Goal: Navigation & Orientation: Understand site structure

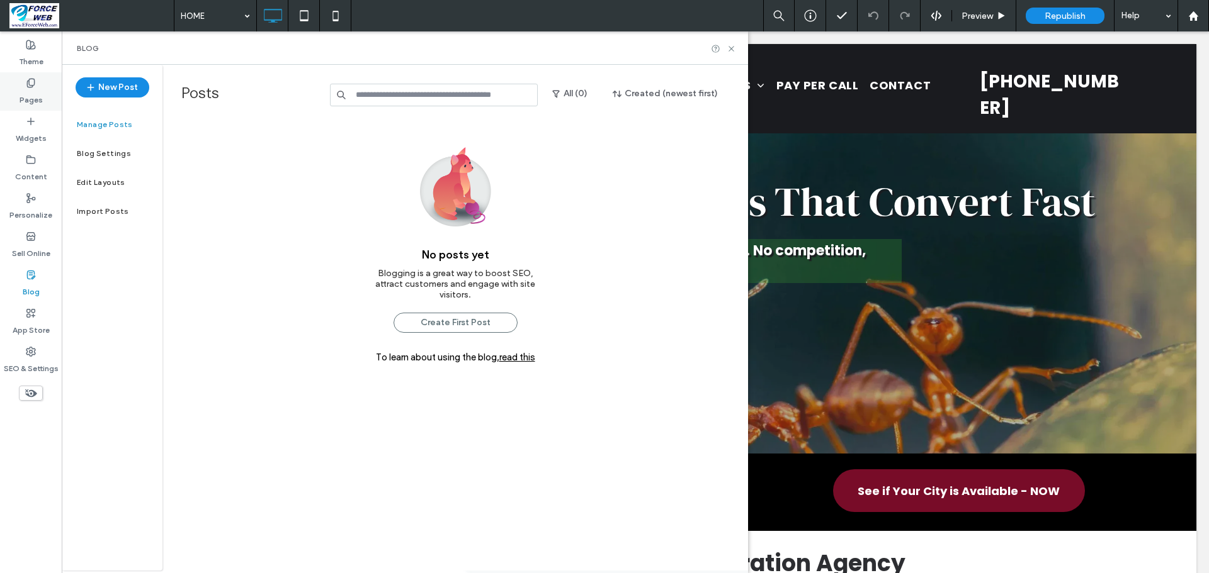
click at [23, 102] on label "Pages" at bounding box center [31, 97] width 23 height 18
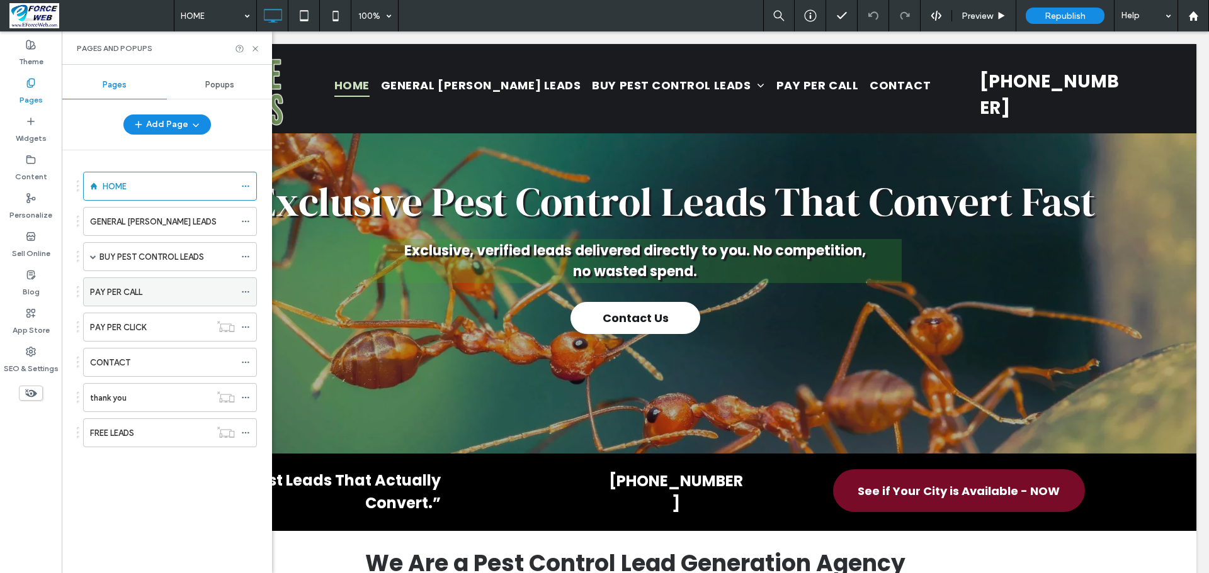
click at [247, 293] on icon at bounding box center [245, 292] width 9 height 9
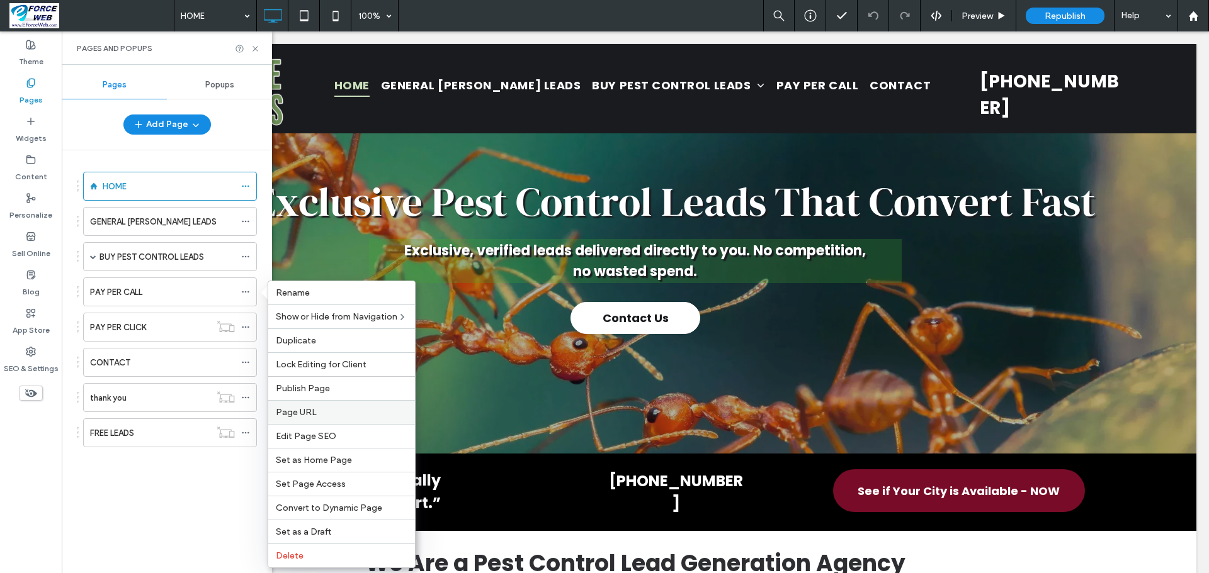
click at [296, 409] on span "Page URL" at bounding box center [296, 412] width 41 height 11
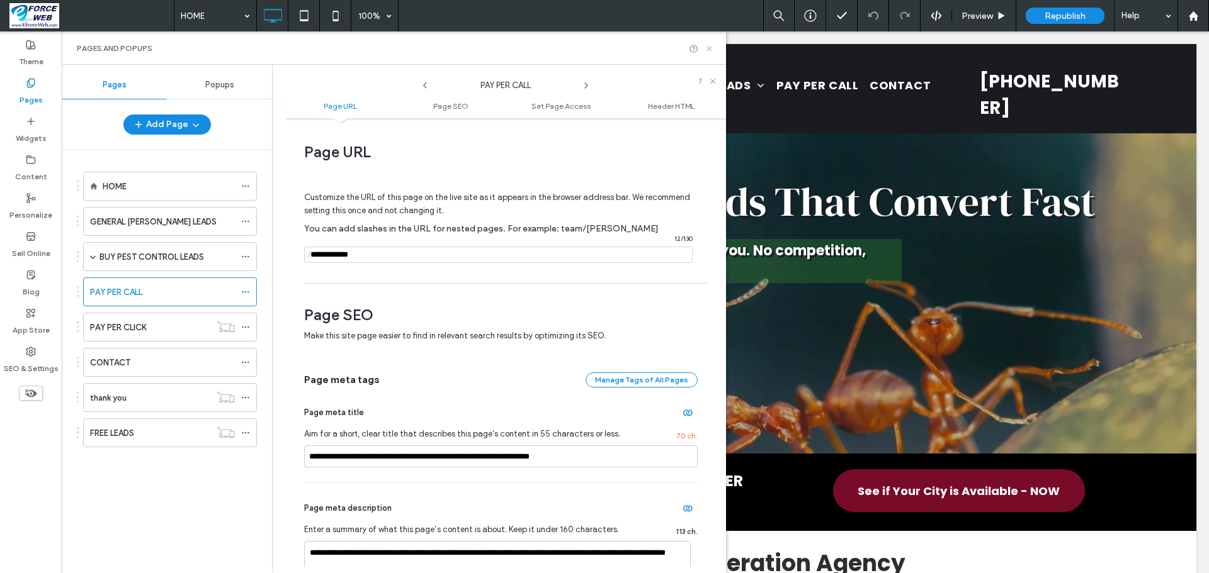
drag, startPoint x: 708, startPoint y: 50, endPoint x: 629, endPoint y: 30, distance: 81.2
click at [708, 50] on icon at bounding box center [708, 48] width 9 height 9
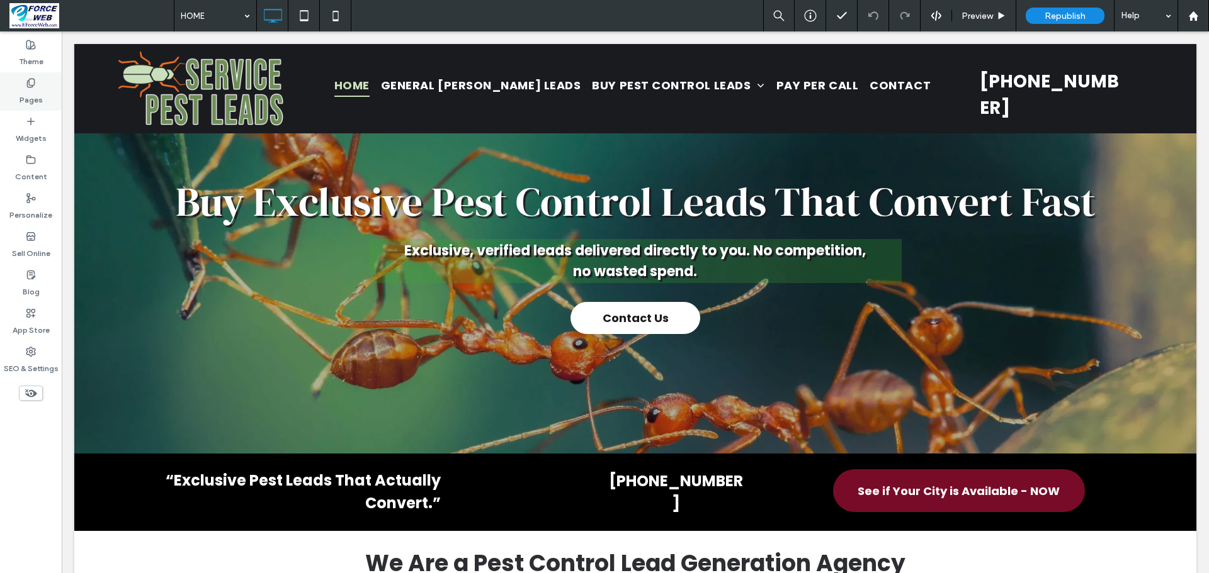
click at [39, 91] on label "Pages" at bounding box center [31, 97] width 23 height 18
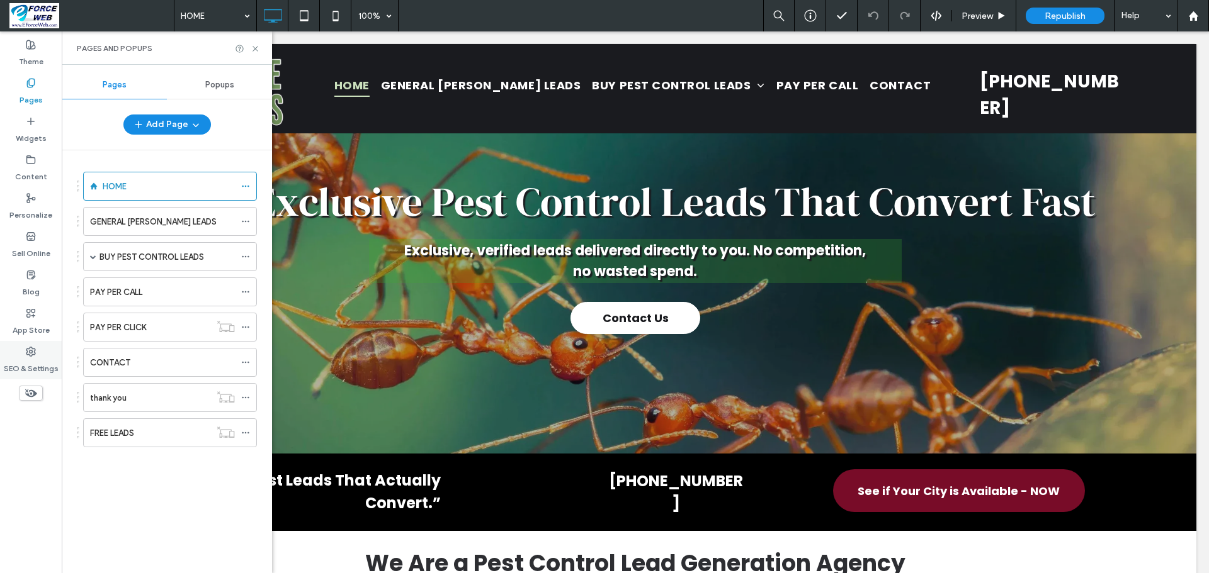
click at [37, 364] on label "SEO & Settings" at bounding box center [31, 366] width 55 height 18
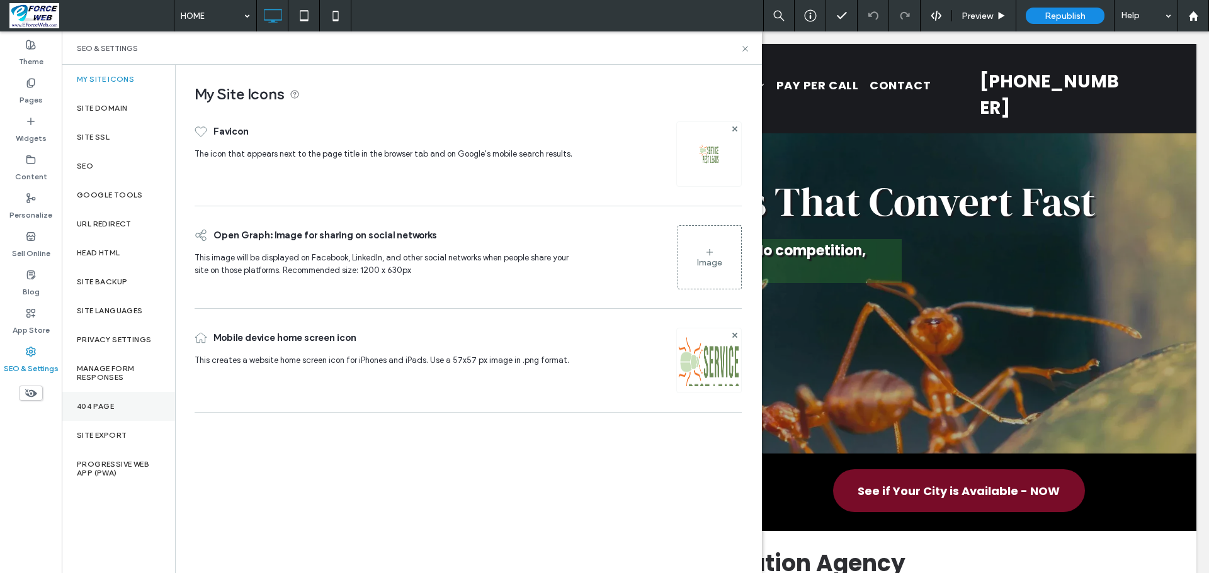
click at [101, 405] on label "404 Page" at bounding box center [95, 406] width 37 height 9
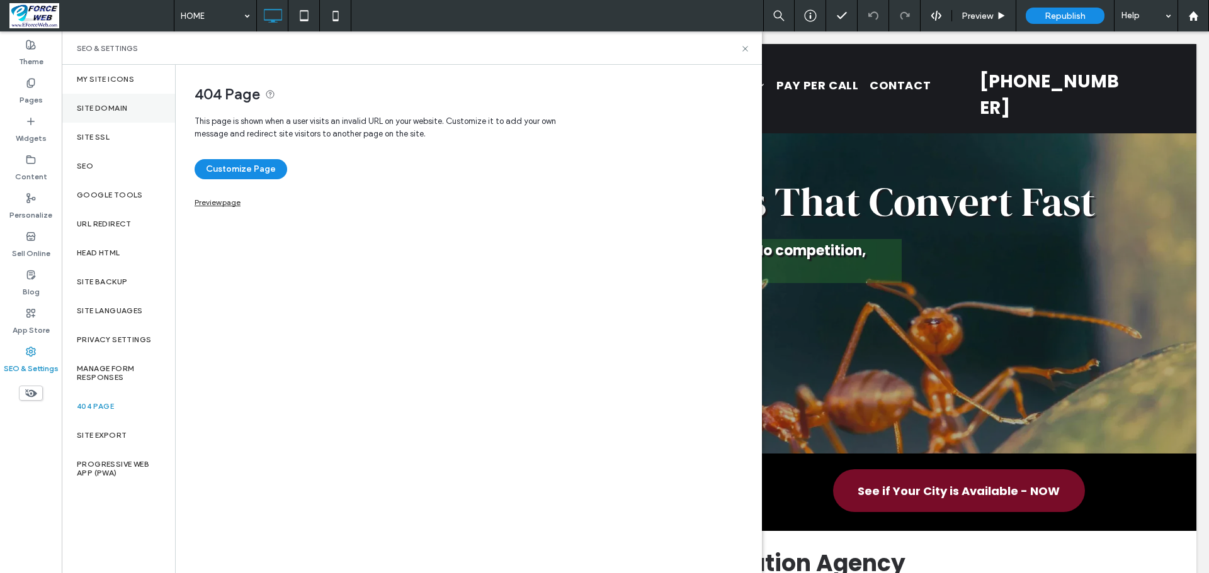
click at [108, 110] on label "Site Domain" at bounding box center [102, 108] width 50 height 9
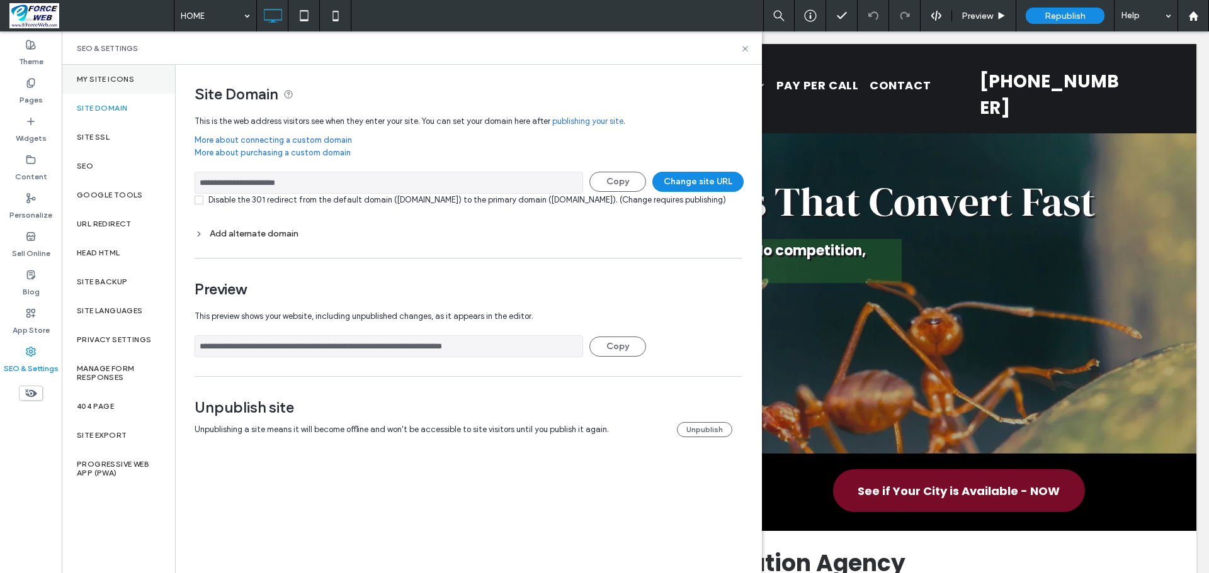
click at [116, 83] on label "My Site Icons" at bounding box center [105, 79] width 57 height 9
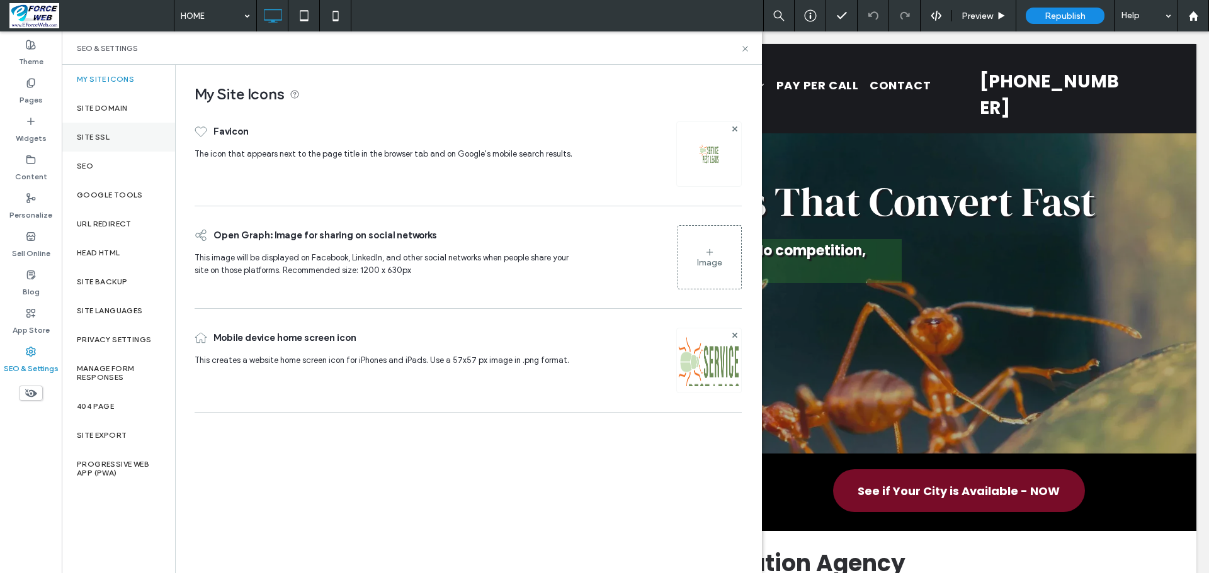
click at [108, 137] on label "Site SSL" at bounding box center [93, 137] width 33 height 9
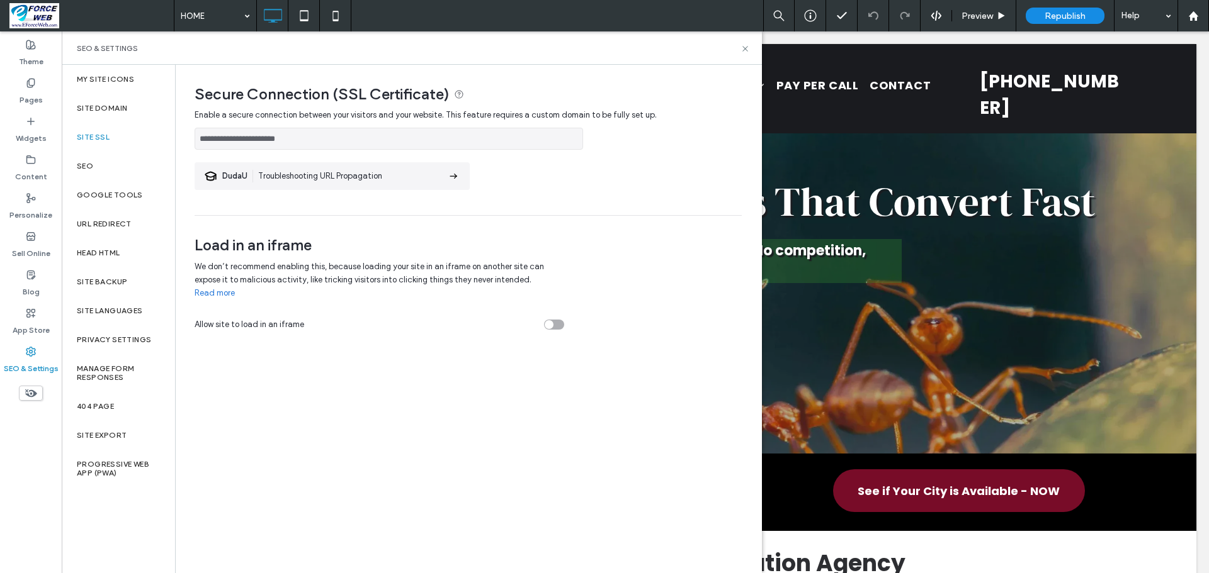
click at [107, 172] on div at bounding box center [604, 286] width 1209 height 573
click at [79, 168] on div at bounding box center [604, 286] width 1209 height 573
click at [117, 192] on div at bounding box center [604, 286] width 1209 height 573
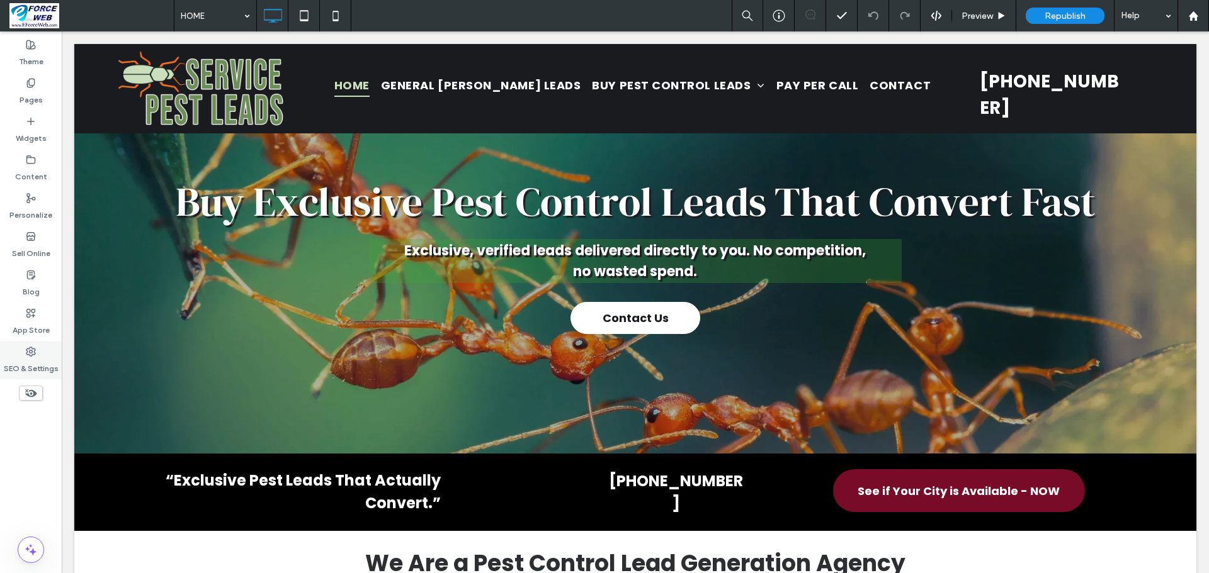
click at [38, 365] on label "SEO & Settings" at bounding box center [31, 366] width 55 height 18
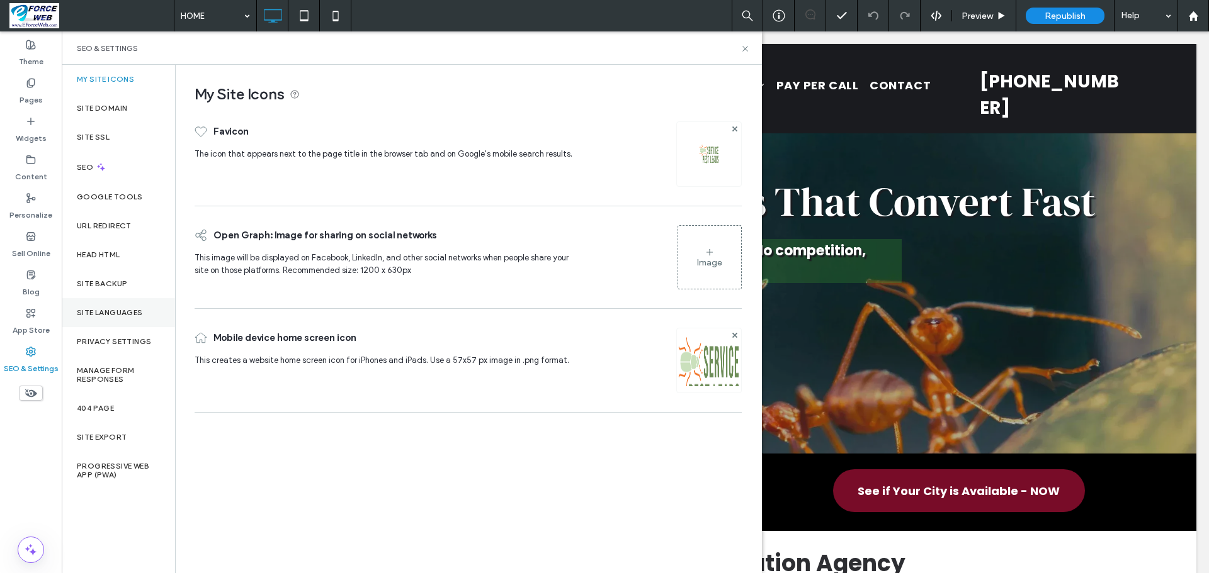
click at [107, 312] on label "Site Languages" at bounding box center [110, 312] width 66 height 9
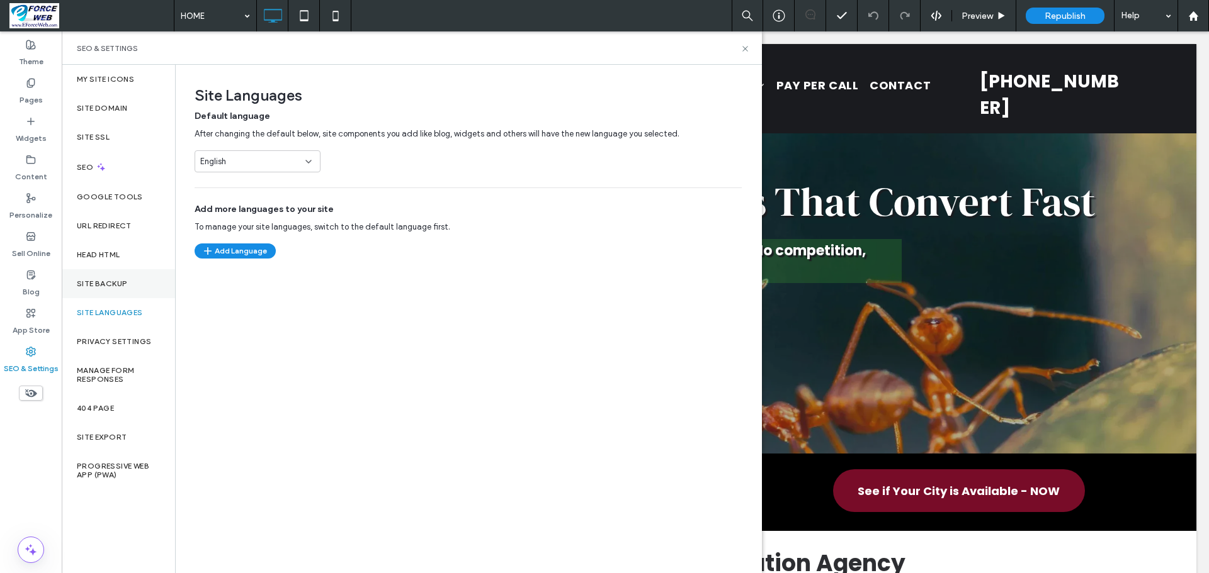
click at [102, 286] on label "Site Backup" at bounding box center [102, 283] width 50 height 9
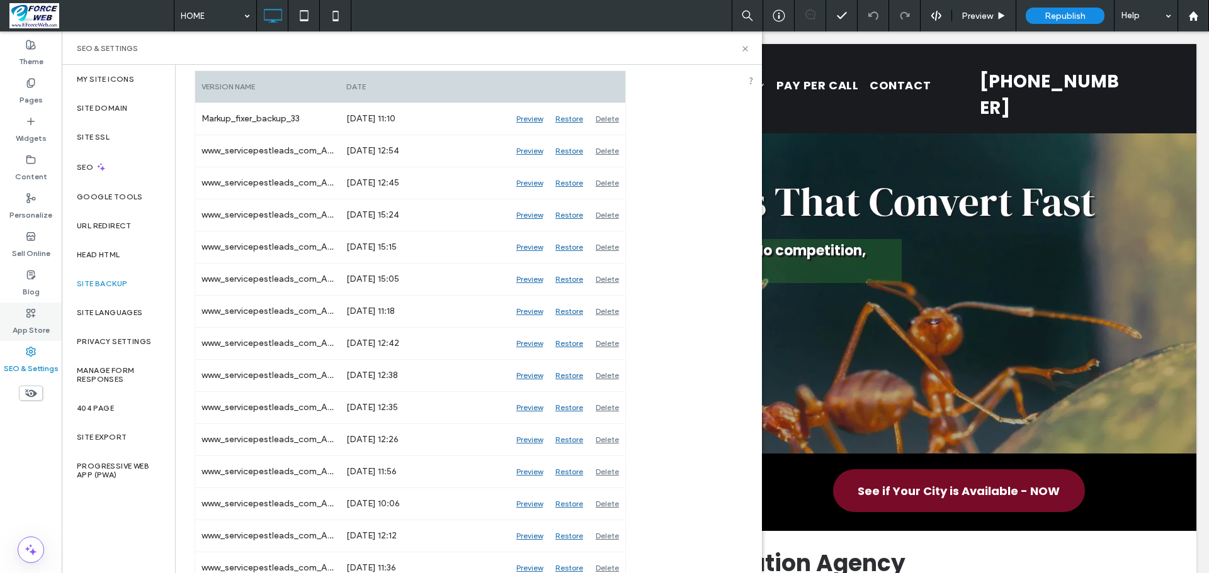
scroll to position [189, 0]
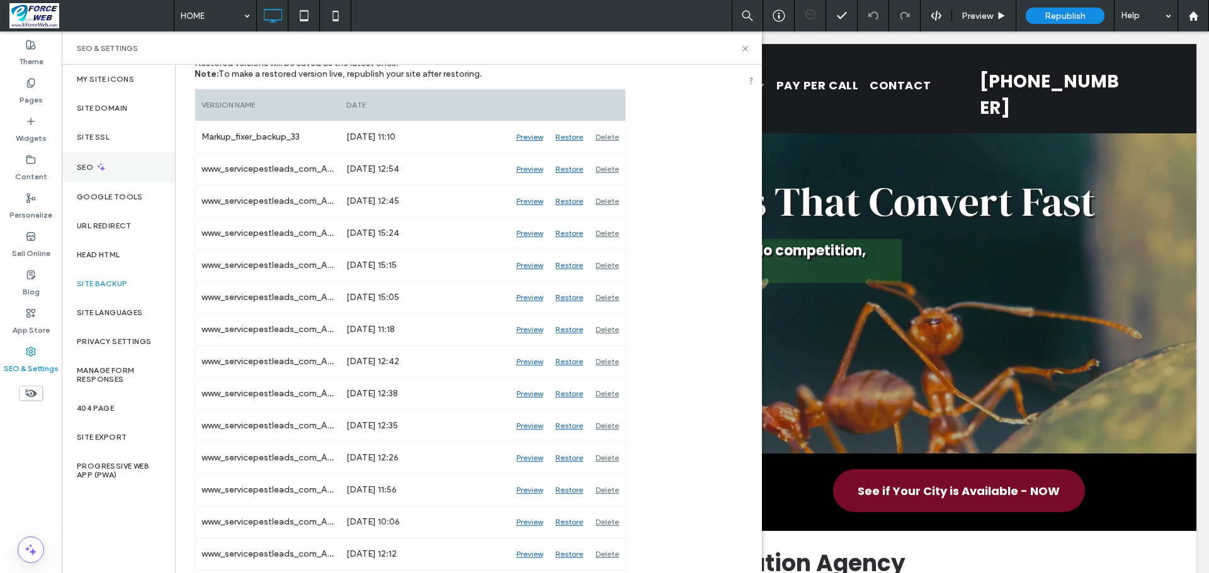
click at [93, 172] on div "SEO" at bounding box center [118, 167] width 113 height 31
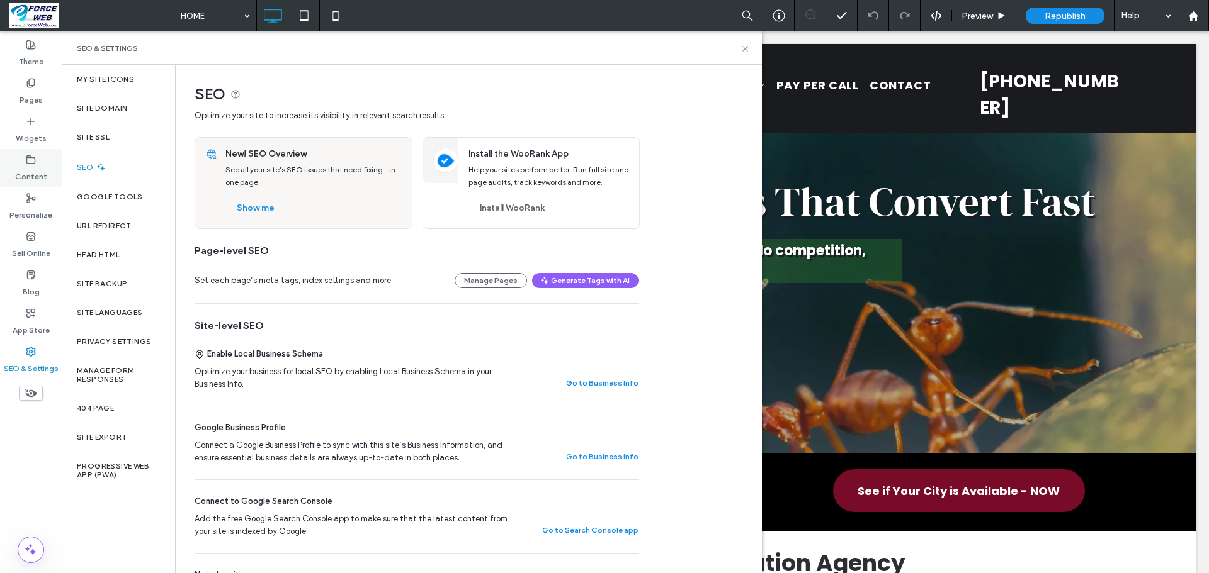
click at [30, 166] on label "Content" at bounding box center [31, 174] width 32 height 18
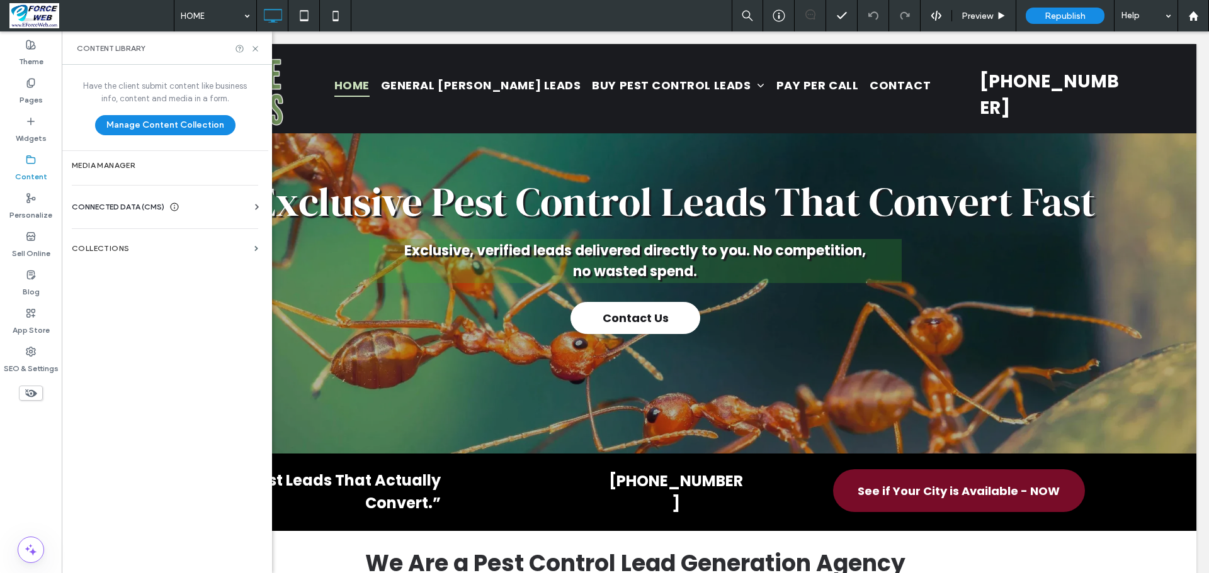
click at [31, 168] on label "Content" at bounding box center [31, 174] width 32 height 18
click at [107, 212] on span "CONNECTED DATA (CMS)" at bounding box center [118, 207] width 93 height 13
click at [115, 161] on label "Media Manager" at bounding box center [165, 165] width 186 height 9
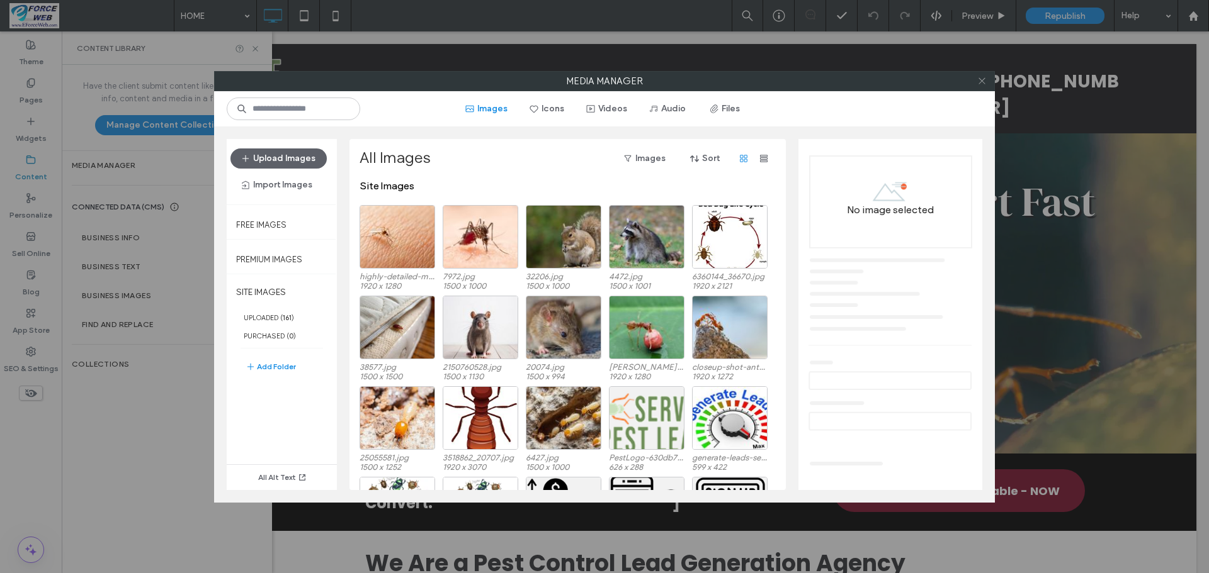
click at [983, 76] on icon at bounding box center [981, 80] width 9 height 9
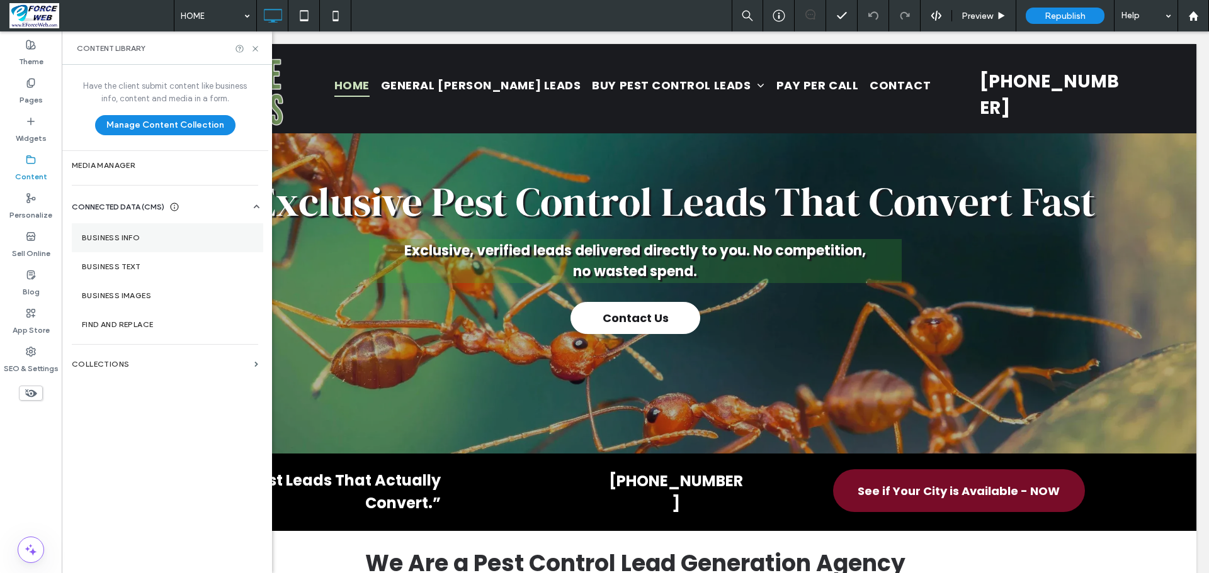
click at [110, 237] on label "Business Info" at bounding box center [167, 238] width 171 height 9
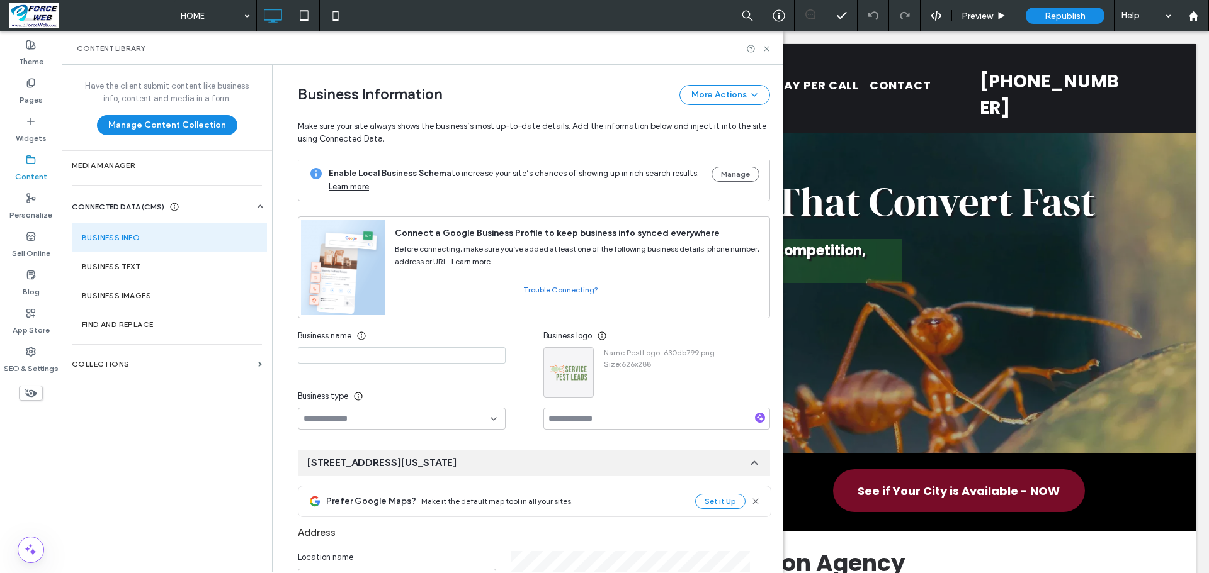
scroll to position [0, 0]
click at [726, 181] on button "Manage" at bounding box center [735, 176] width 48 height 15
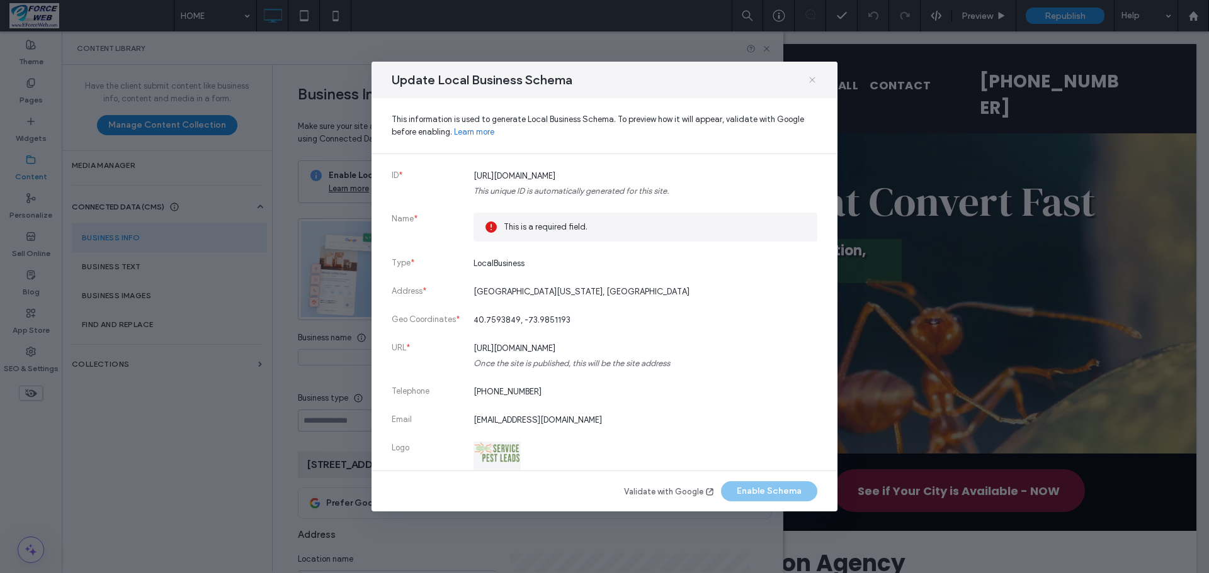
click at [812, 77] on icon at bounding box center [812, 80] width 10 height 10
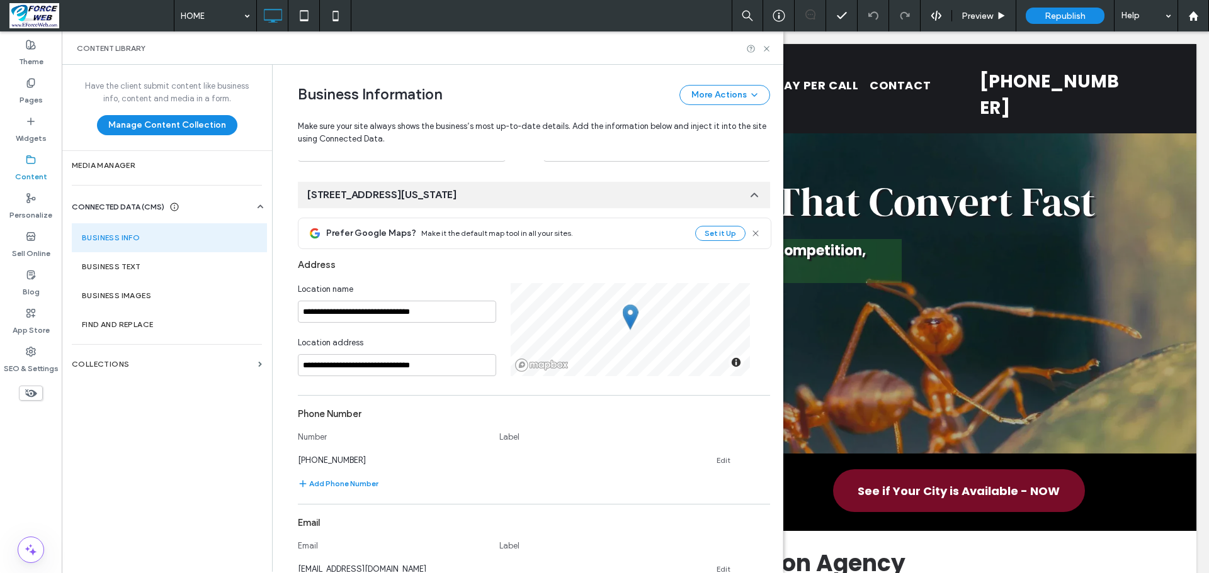
scroll to position [315, 0]
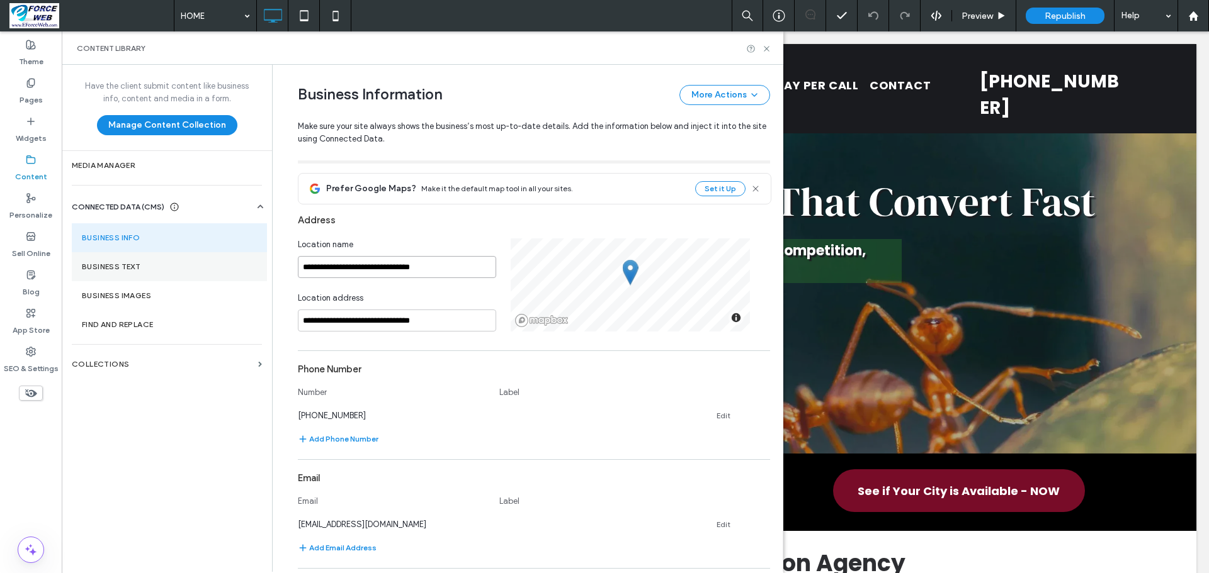
drag, startPoint x: 450, startPoint y: 278, endPoint x: 191, endPoint y: 278, distance: 258.7
click at [191, 278] on div "**********" at bounding box center [422, 318] width 721 height 507
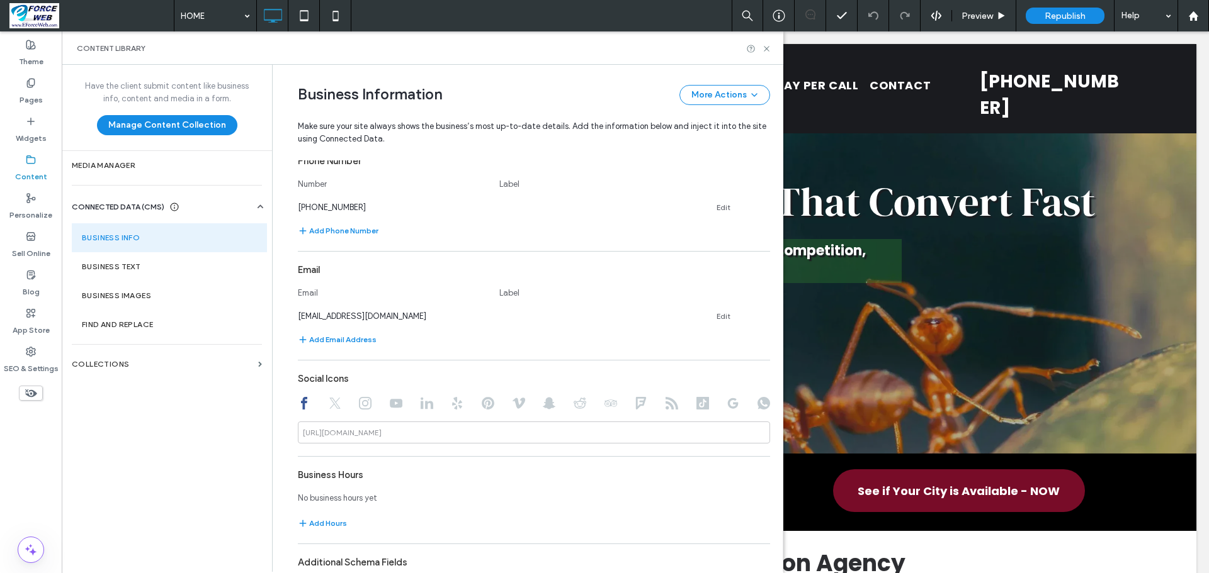
scroll to position [245, 0]
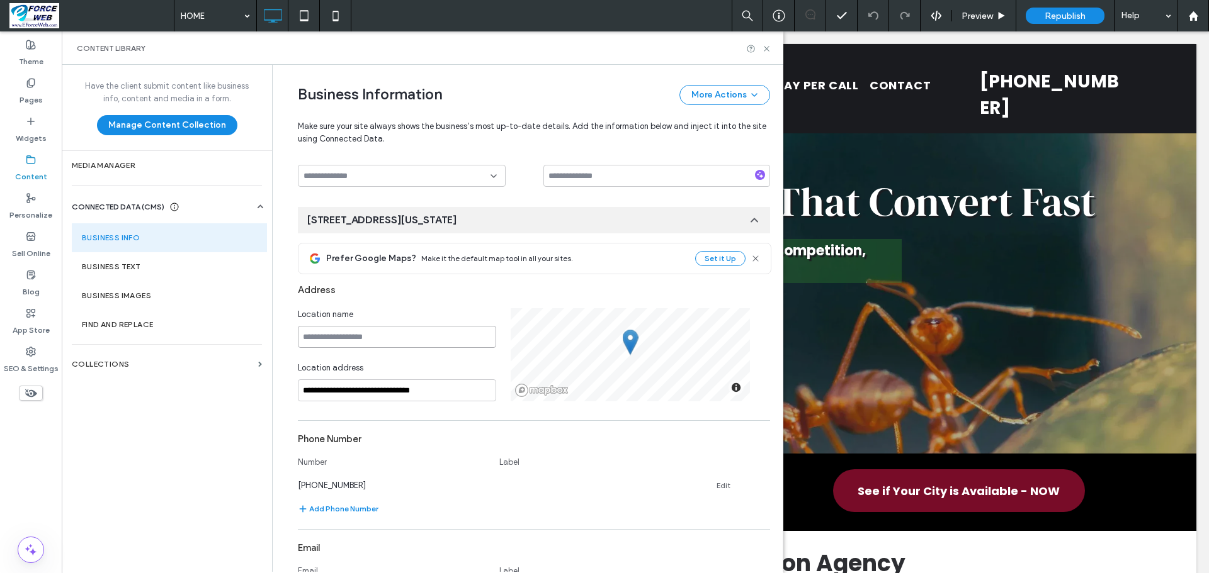
click at [359, 346] on input at bounding box center [397, 337] width 198 height 22
click at [312, 347] on input at bounding box center [397, 337] width 198 height 22
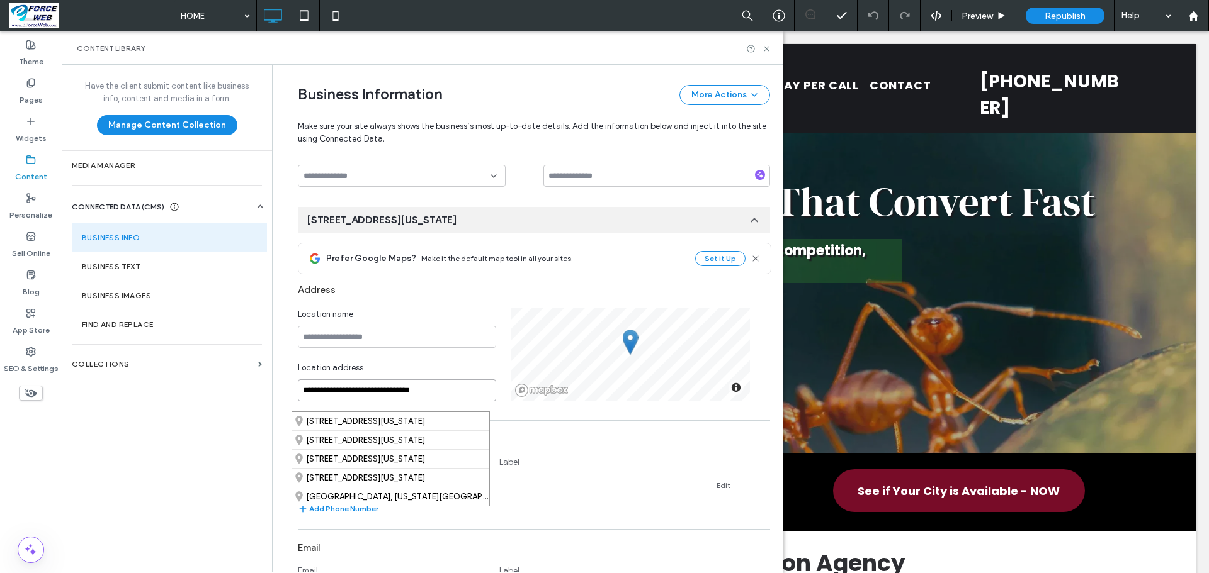
drag, startPoint x: 460, startPoint y: 397, endPoint x: 276, endPoint y: 398, distance: 183.8
click at [279, 398] on div "**********" at bounding box center [524, 377] width 491 height 1114
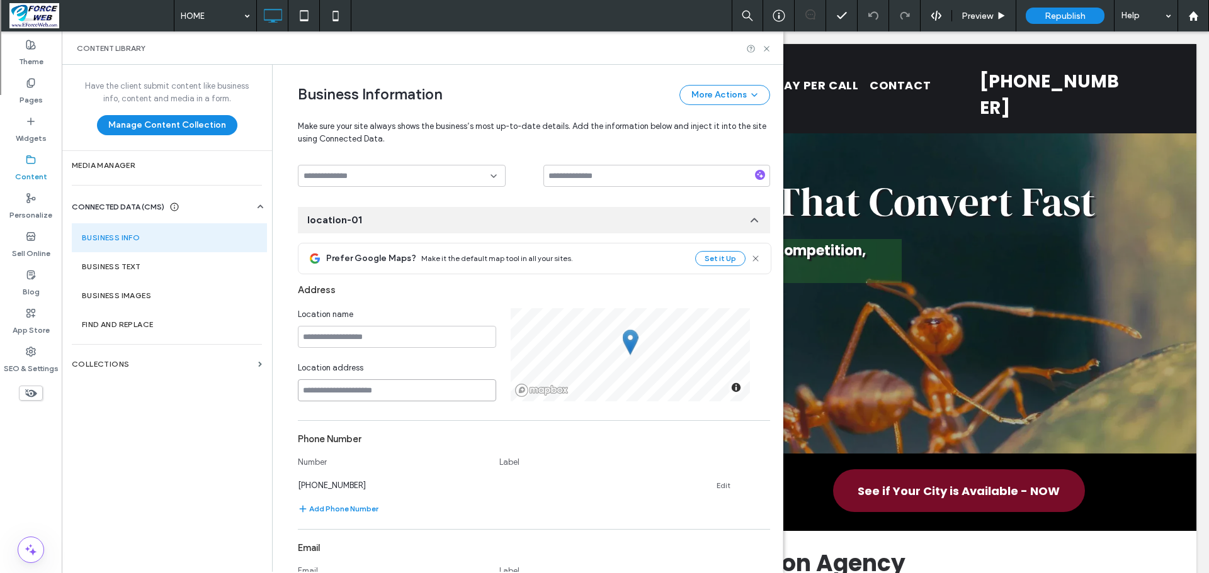
click at [329, 402] on input at bounding box center [397, 391] width 198 height 22
click at [326, 402] on input at bounding box center [397, 391] width 198 height 22
paste input "**********"
type input "**********"
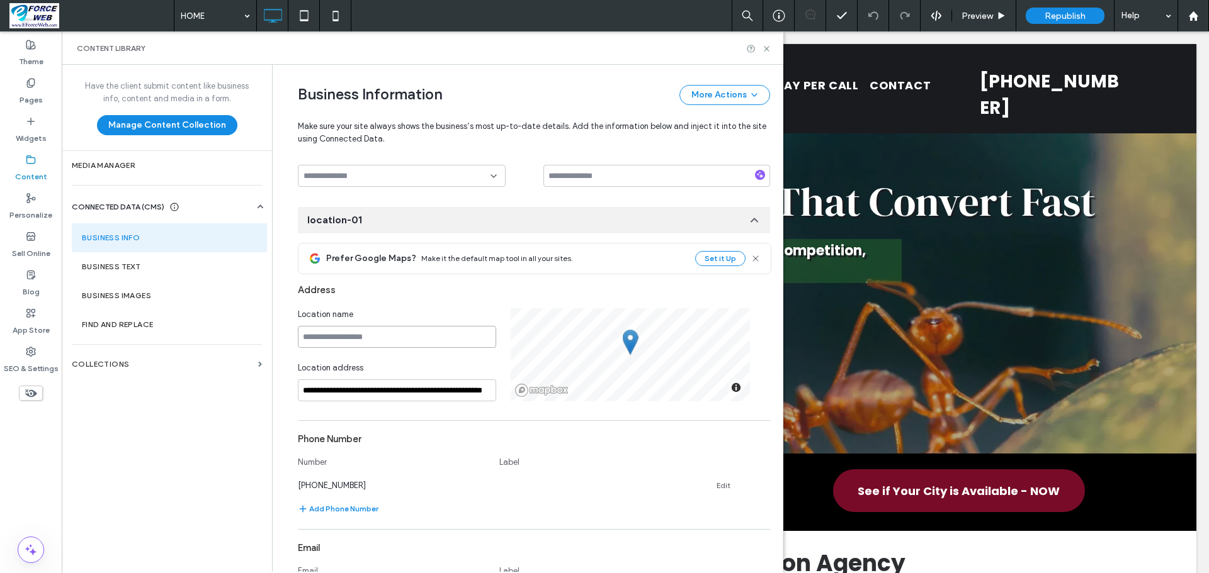
scroll to position [0, 0]
click at [405, 346] on input at bounding box center [397, 337] width 198 height 22
type input "*******"
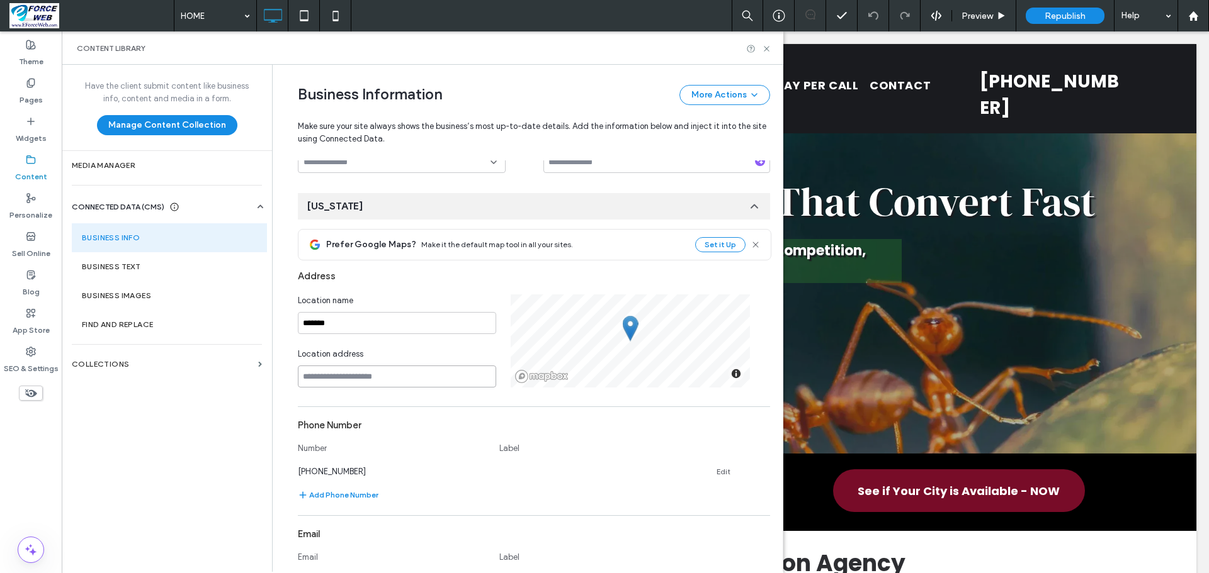
click at [352, 387] on input at bounding box center [397, 377] width 198 height 22
type input "**********"
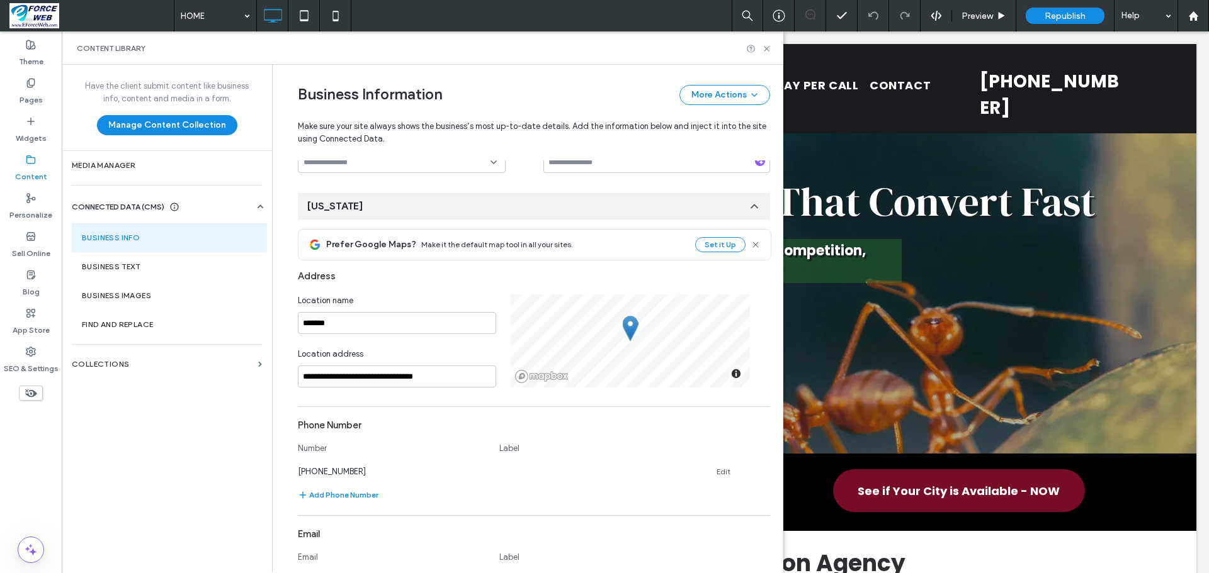
type input "**********"
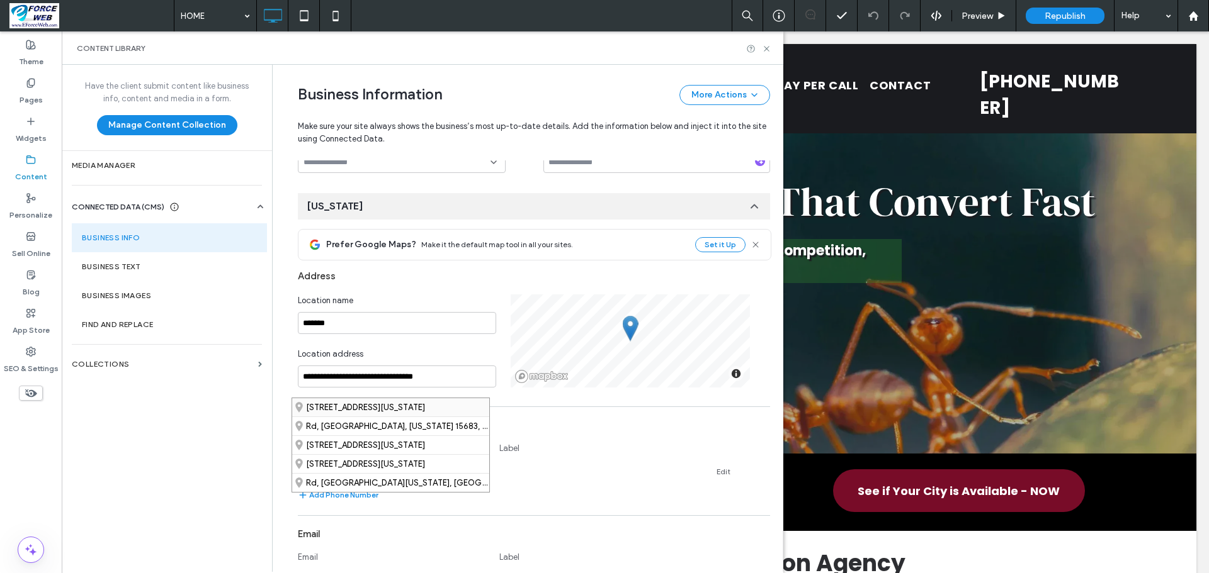
click at [400, 412] on div "[STREET_ADDRESS][US_STATE]" at bounding box center [390, 407] width 197 height 18
type input "**********"
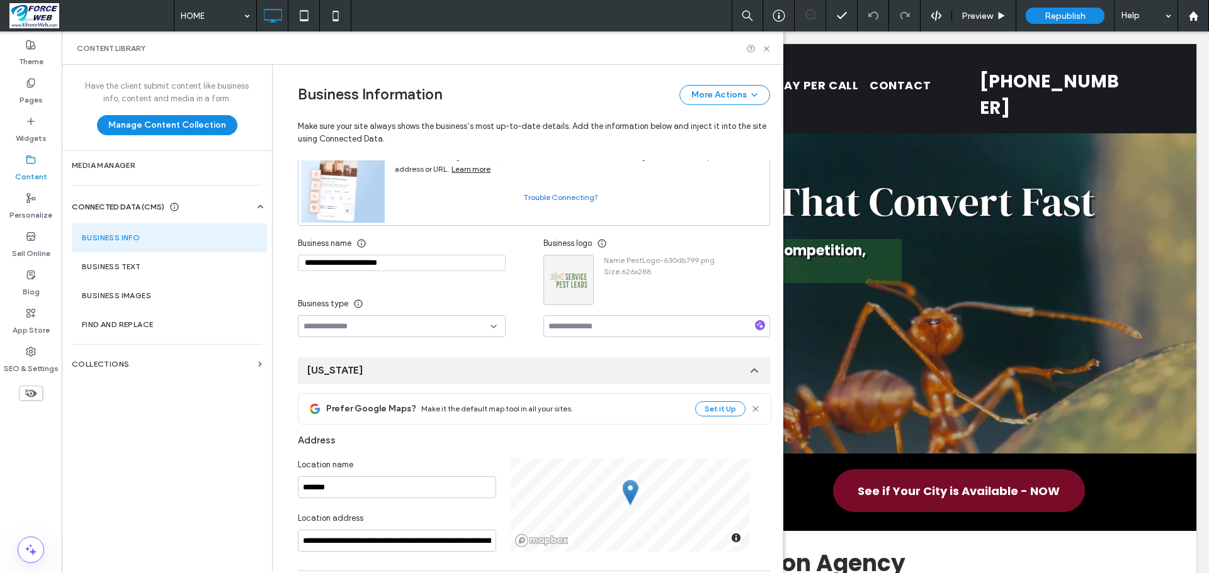
scroll to position [0, 0]
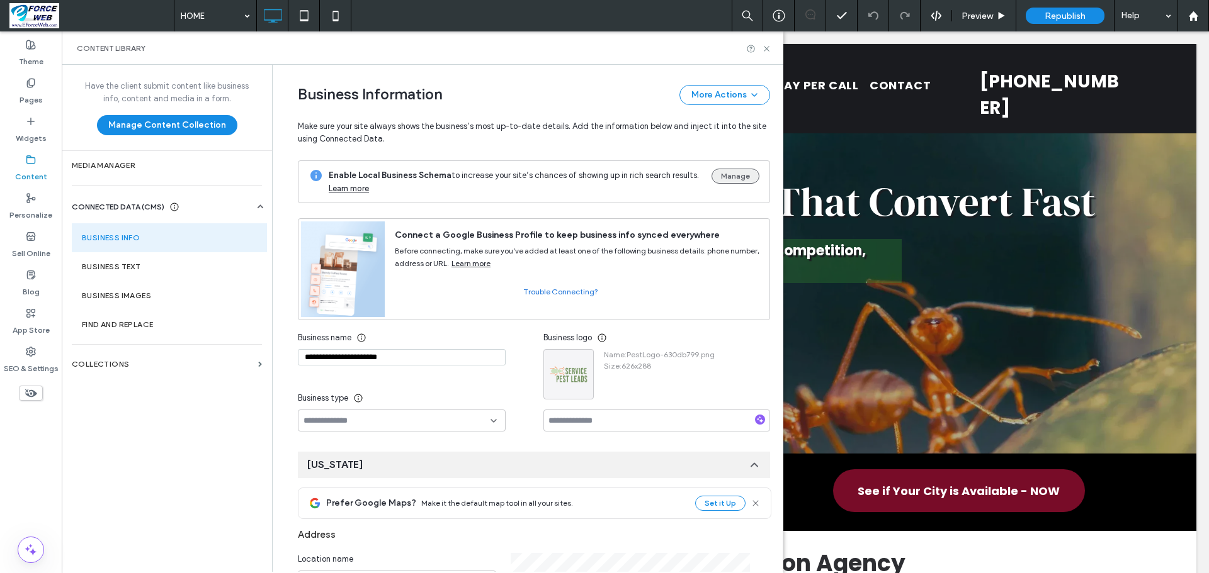
click at [720, 173] on button "Manage" at bounding box center [735, 176] width 48 height 15
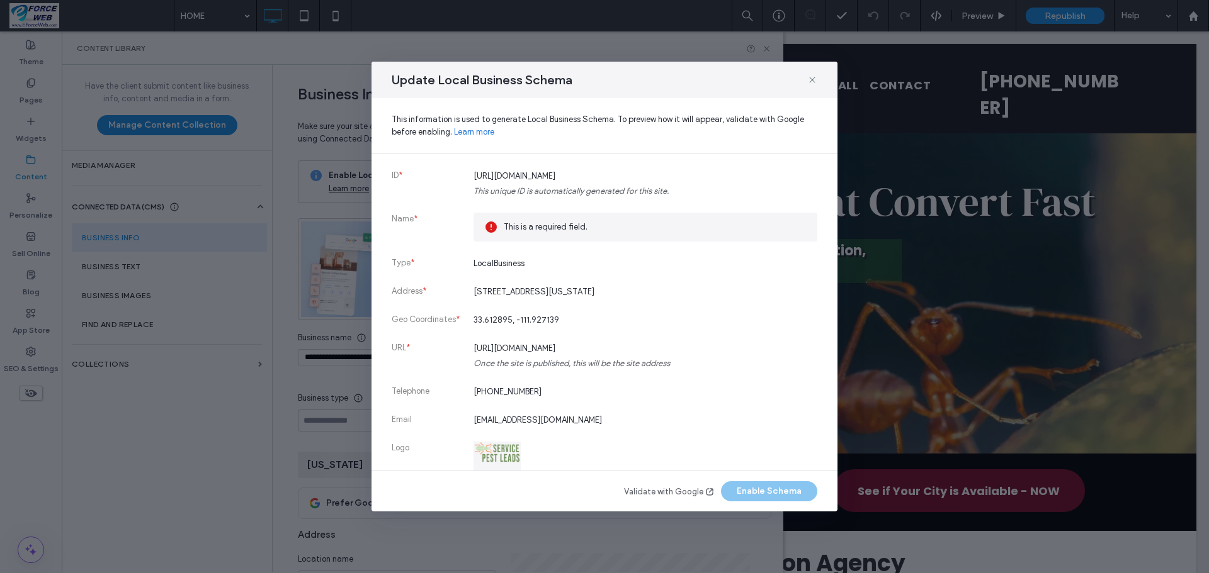
click at [556, 232] on span "This is a required field." at bounding box center [655, 227] width 303 height 13
click at [555, 232] on span "This is a required field." at bounding box center [655, 227] width 303 height 13
click at [750, 498] on div "Validate with Google Enable Schema" at bounding box center [720, 492] width 193 height 20
drag, startPoint x: 757, startPoint y: 491, endPoint x: 730, endPoint y: 342, distance: 151.0
click at [759, 488] on div "Validate with Google Enable Schema" at bounding box center [720, 492] width 193 height 20
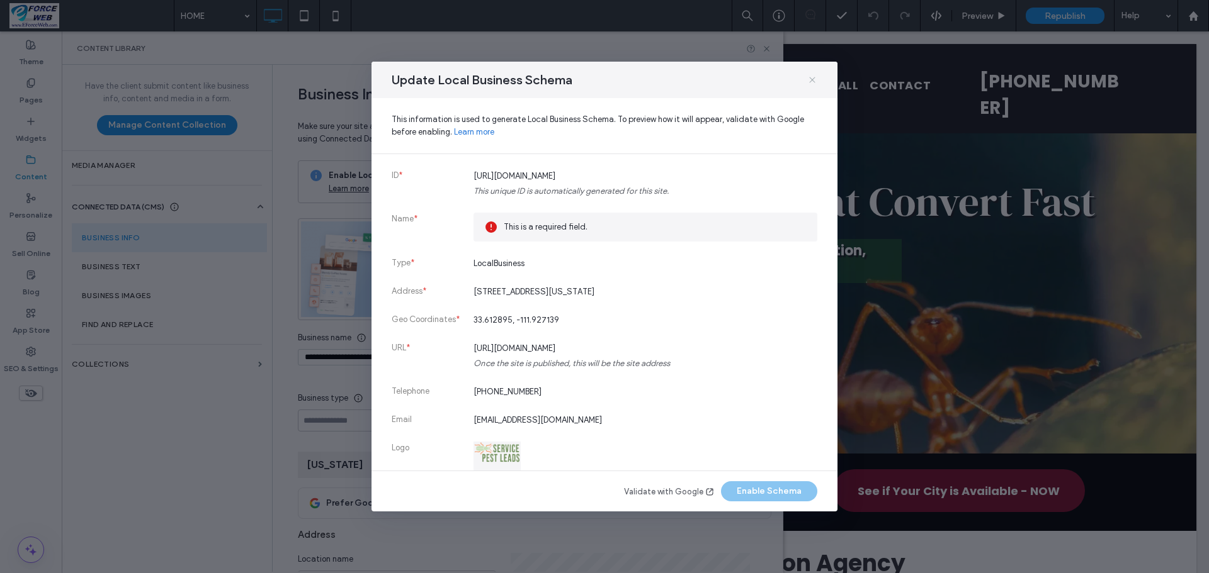
drag, startPoint x: 810, startPoint y: 81, endPoint x: 749, endPoint y: 50, distance: 68.4
click at [810, 81] on icon at bounding box center [812, 80] width 10 height 10
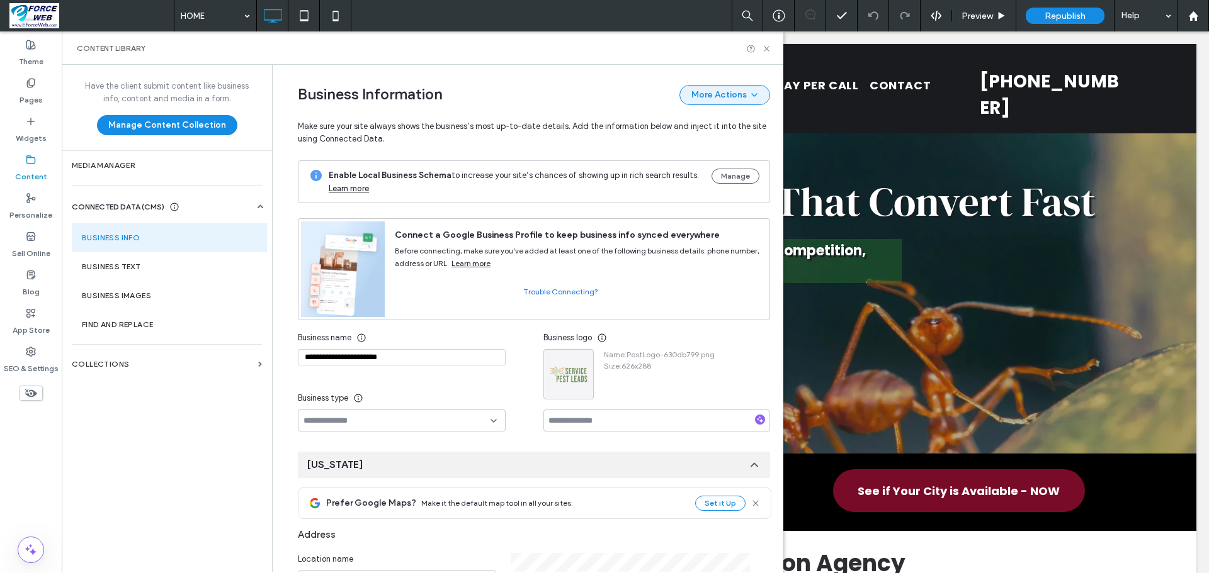
click at [752, 93] on icon "button" at bounding box center [754, 95] width 10 height 10
click at [770, 47] on icon at bounding box center [766, 48] width 9 height 9
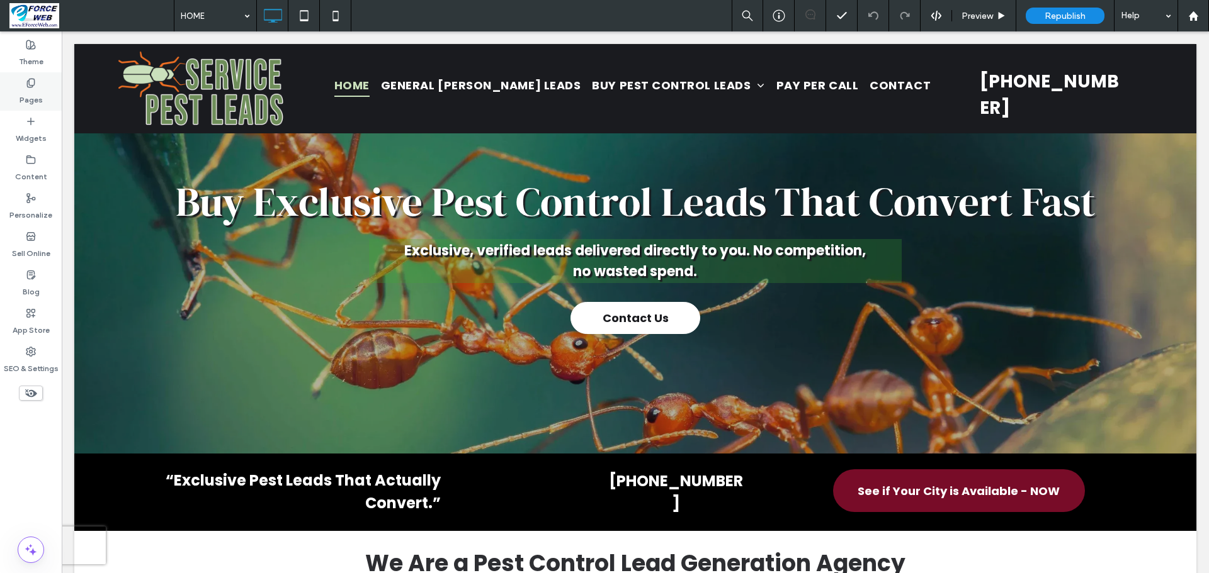
click at [36, 93] on label "Pages" at bounding box center [31, 97] width 23 height 18
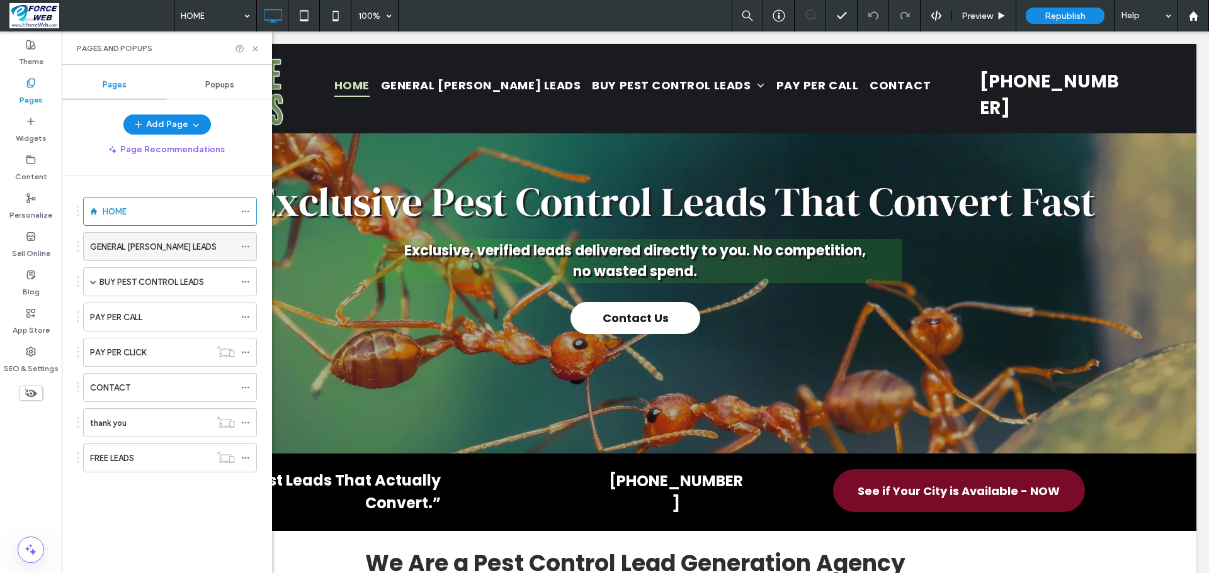
click at [202, 253] on div "GENERAL [PERSON_NAME] LEADS" at bounding box center [162, 246] width 145 height 13
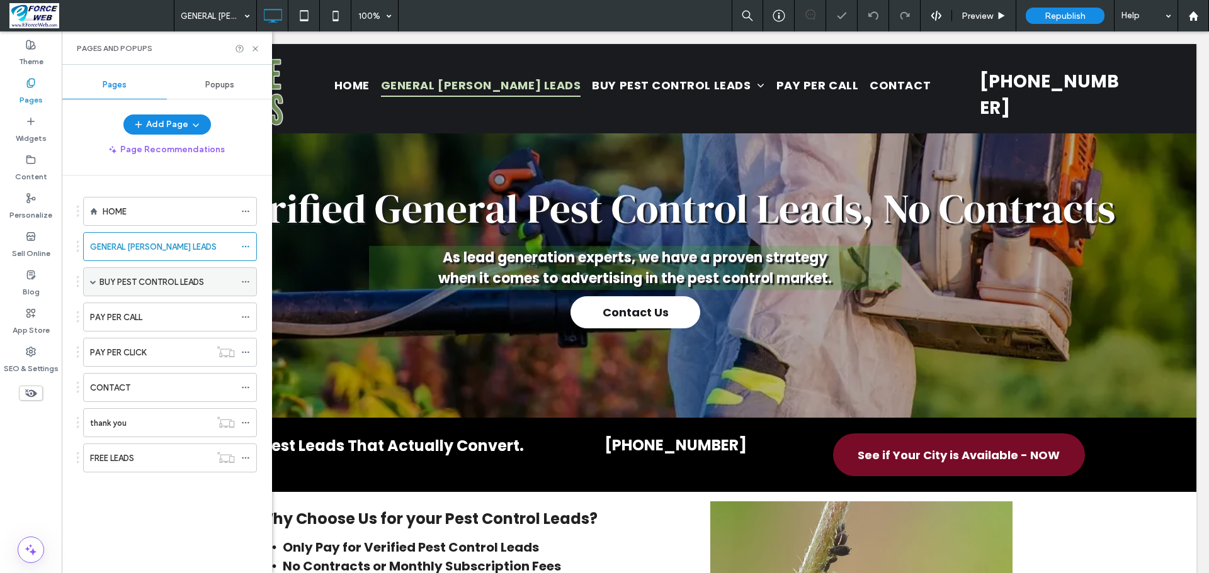
click at [102, 279] on label "BUY PEST CONTROL LEADS" at bounding box center [151, 282] width 104 height 22
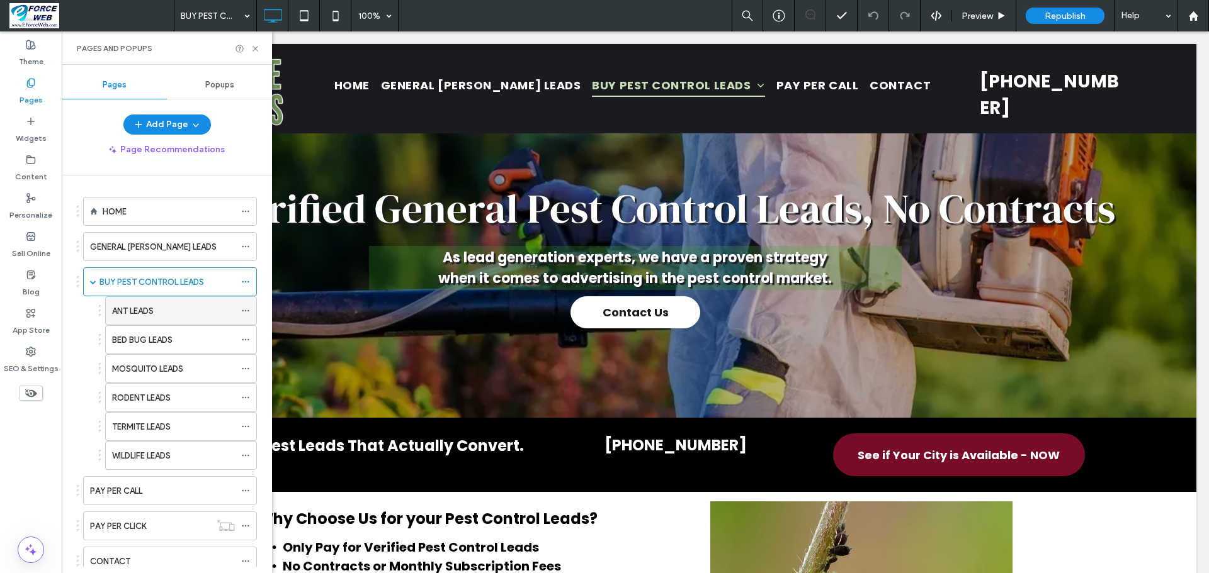
click at [244, 313] on icon at bounding box center [245, 311] width 9 height 9
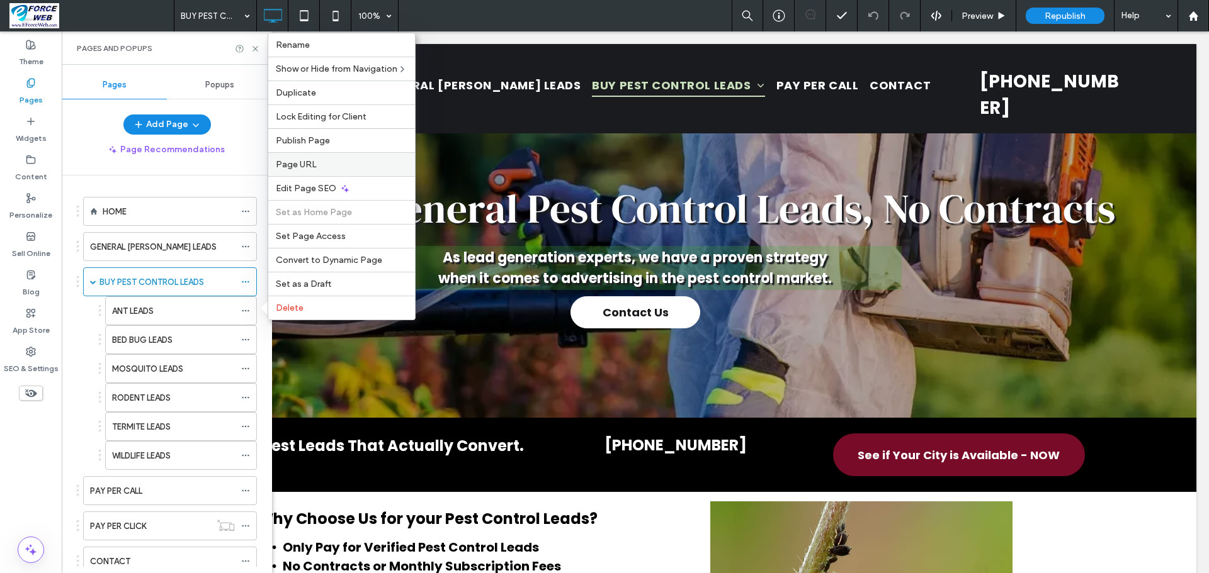
click at [304, 167] on span "Page URL" at bounding box center [296, 164] width 41 height 11
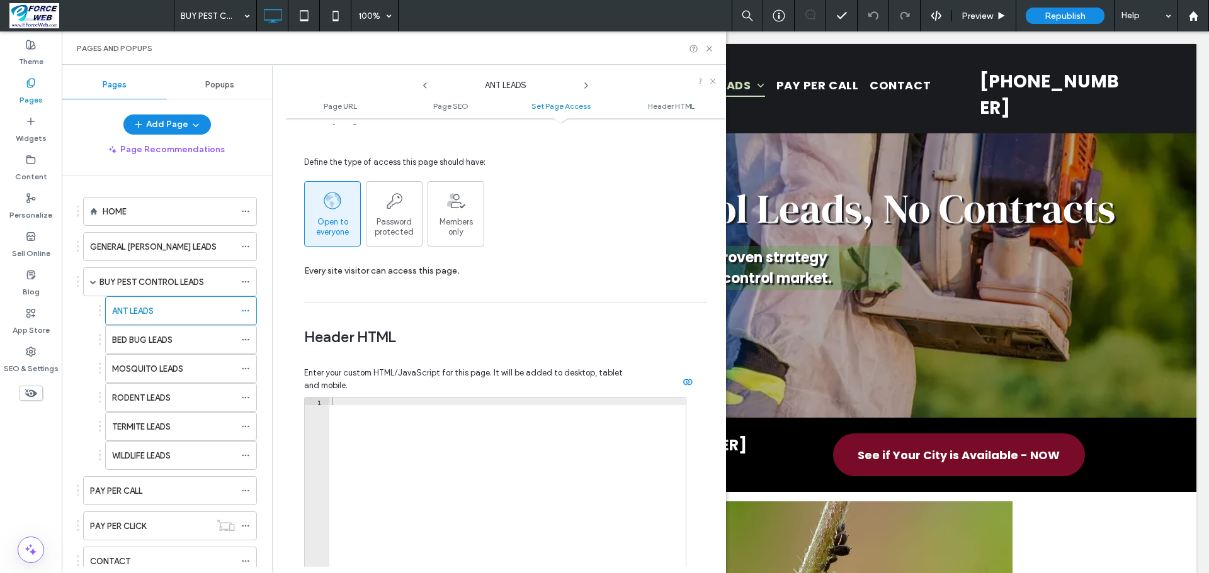
scroll to position [1007, 0]
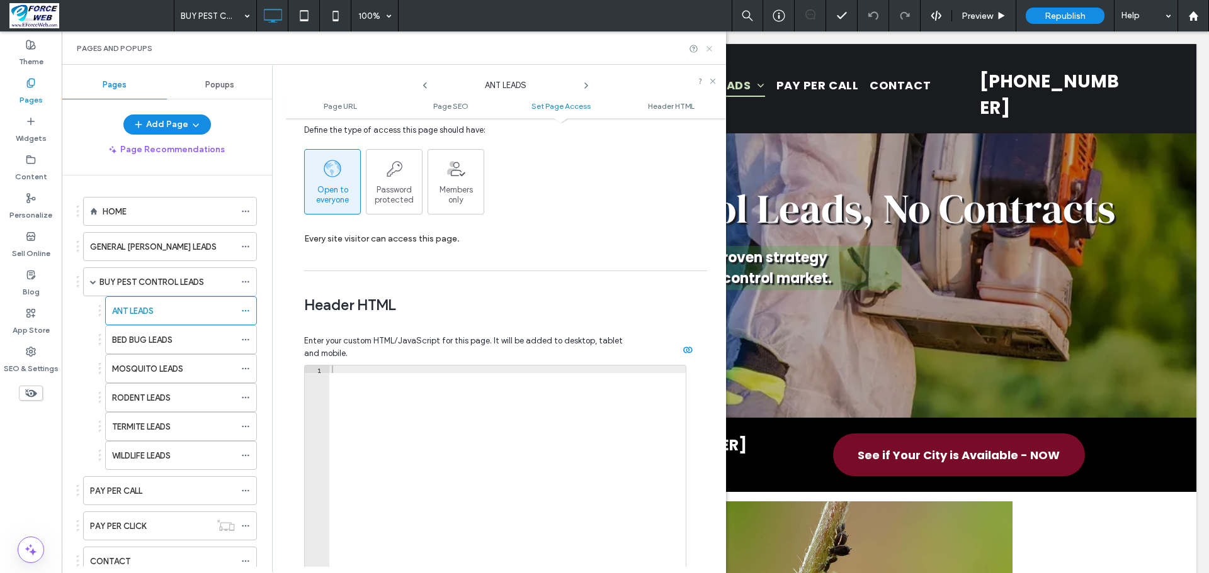
click at [709, 52] on icon at bounding box center [708, 48] width 9 height 9
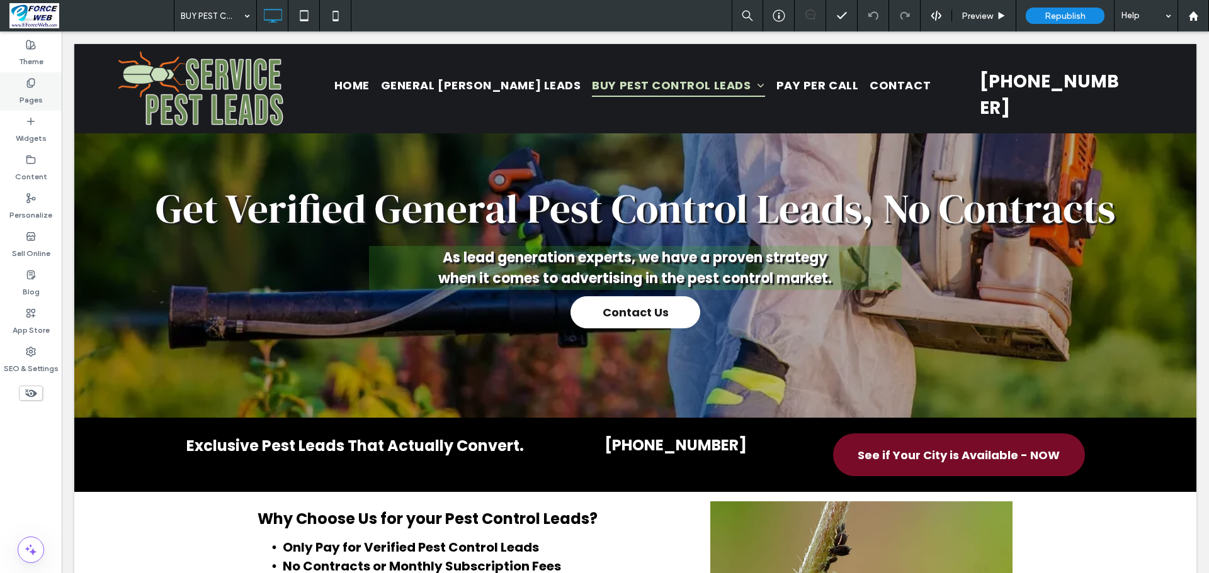
click at [39, 95] on label "Pages" at bounding box center [31, 97] width 23 height 18
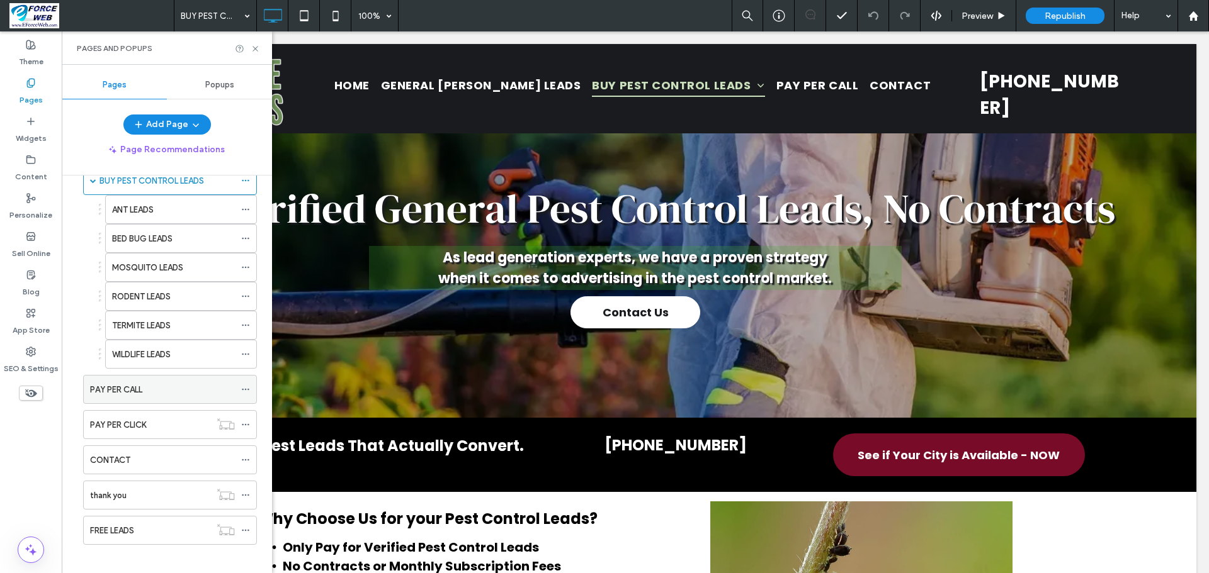
scroll to position [111, 0]
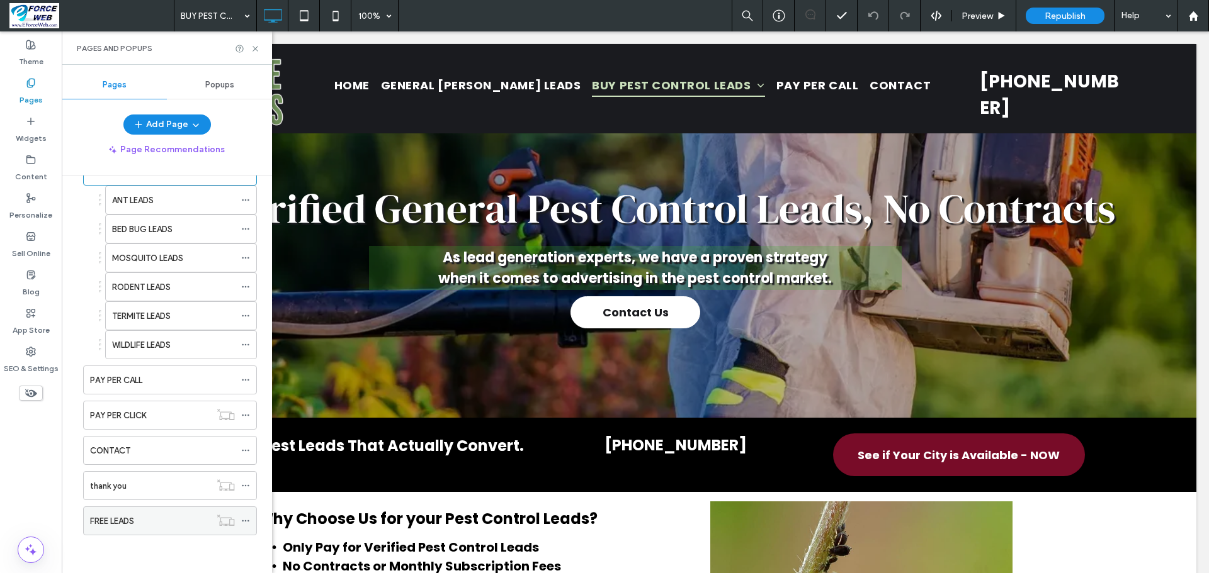
click at [144, 528] on div "FREE LEADS" at bounding box center [150, 521] width 120 height 13
click at [160, 493] on div "thank you" at bounding box center [150, 486] width 120 height 13
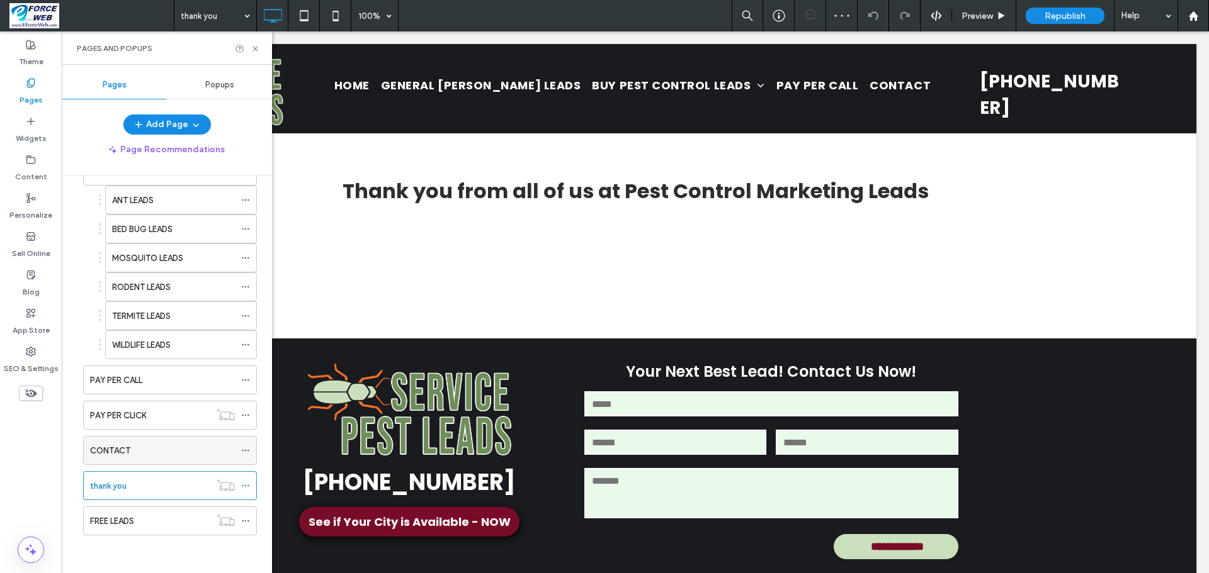
click at [176, 455] on div "CONTACT" at bounding box center [162, 450] width 145 height 13
click at [170, 415] on div "CONTACT 100% Preview Republish Help Site Comments Team & Clients Automate new c…" at bounding box center [604, 286] width 1209 height 573
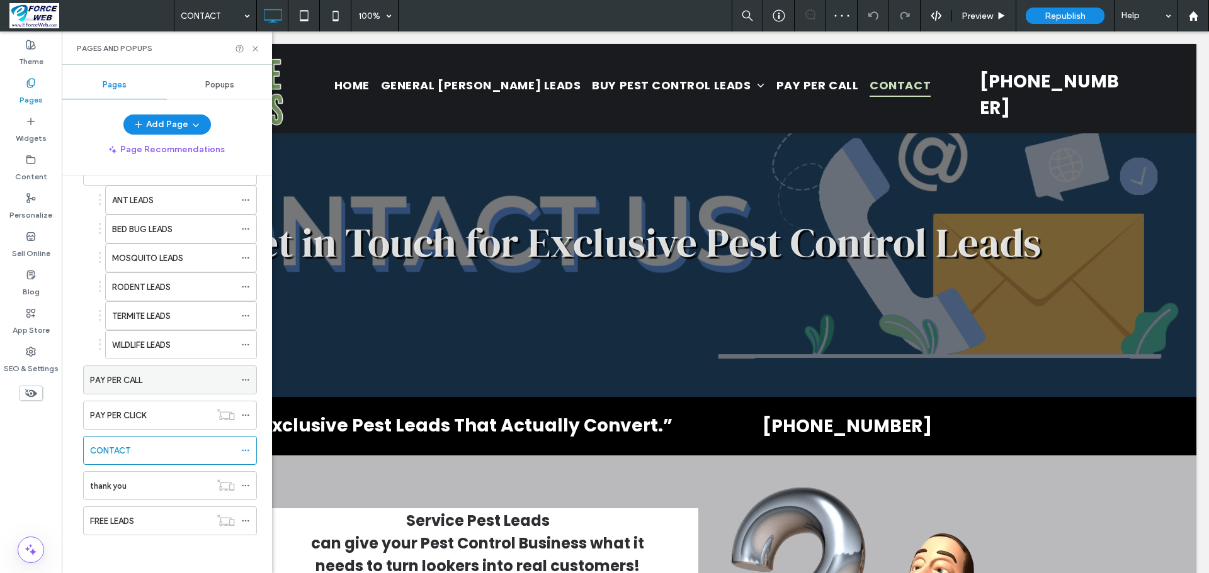
click at [172, 387] on div "PAY PER CALL" at bounding box center [162, 380] width 145 height 13
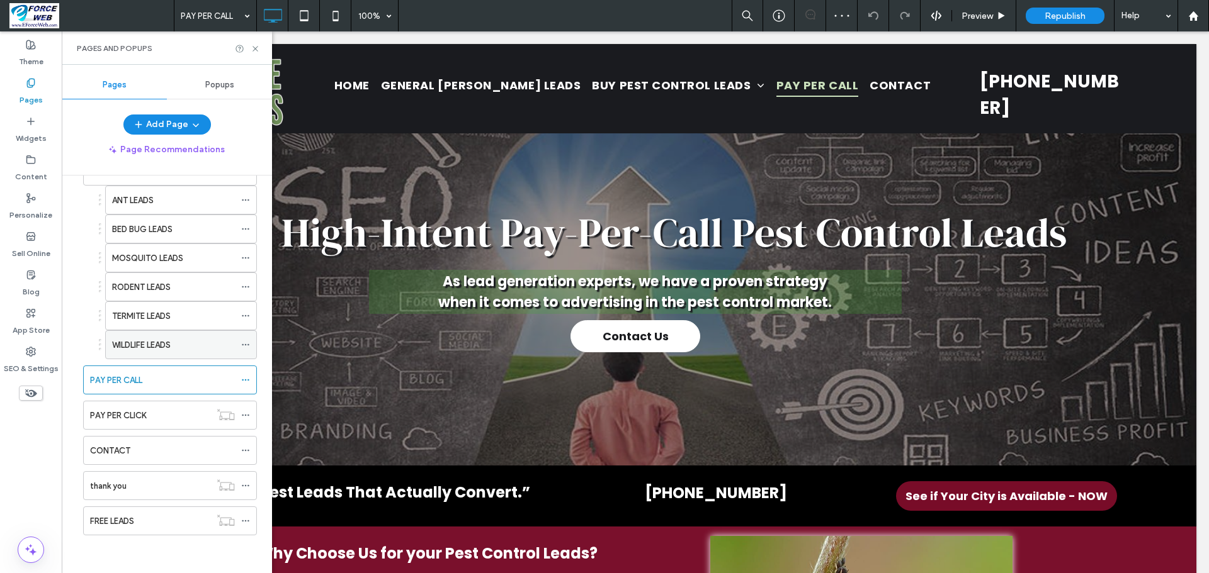
click at [156, 348] on label "WILDLIFE LEADS" at bounding box center [141, 345] width 59 height 22
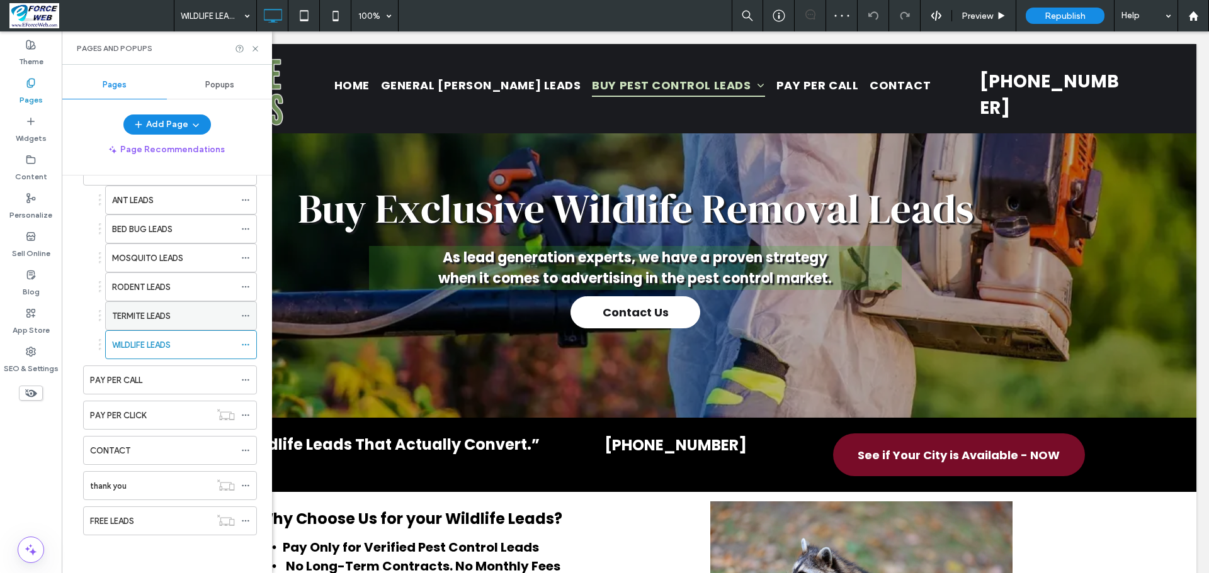
click at [190, 319] on div "TERMITE LEADS" at bounding box center [173, 316] width 123 height 13
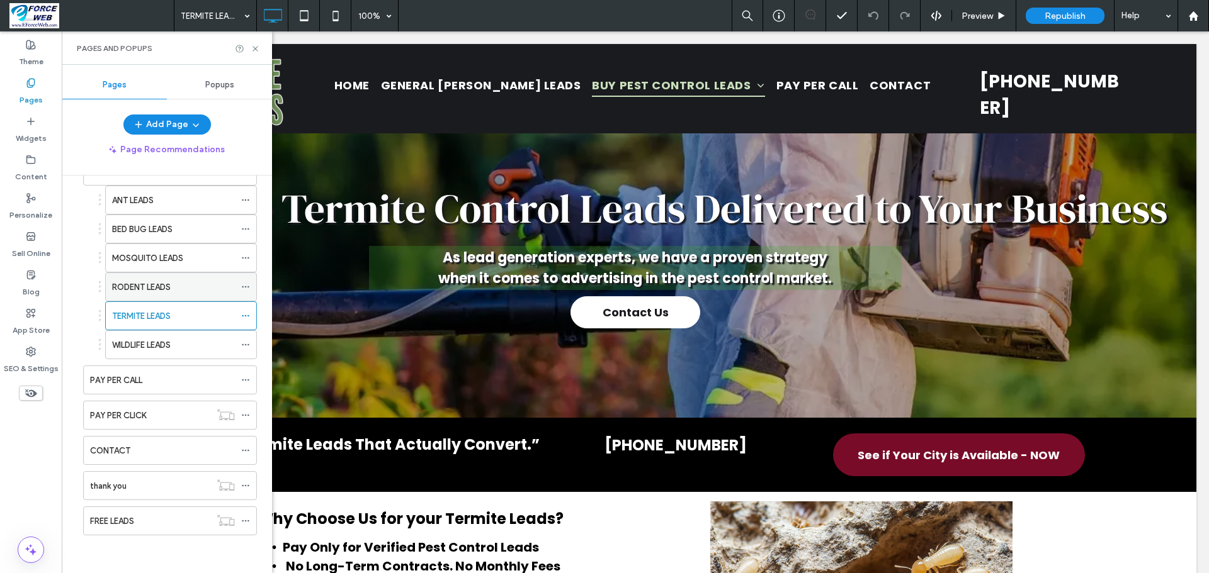
click at [193, 287] on div "RODENT LEADS" at bounding box center [173, 287] width 123 height 13
click at [195, 264] on div "MOSQUITO LEADS" at bounding box center [173, 258] width 123 height 13
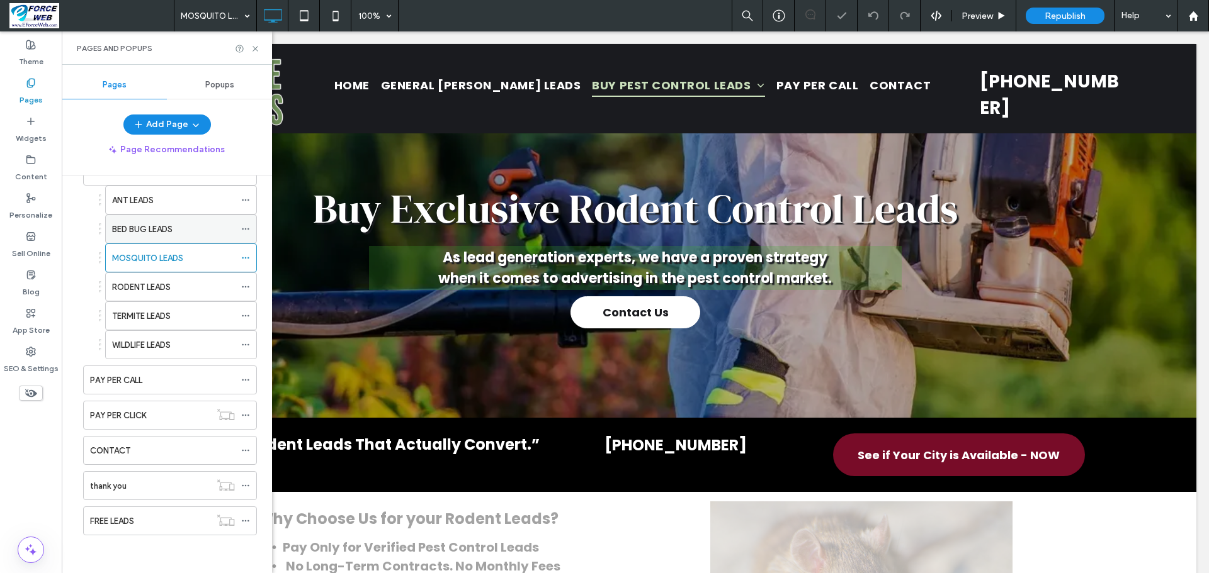
click at [201, 227] on div "BED BUG LEADS" at bounding box center [173, 229] width 123 height 13
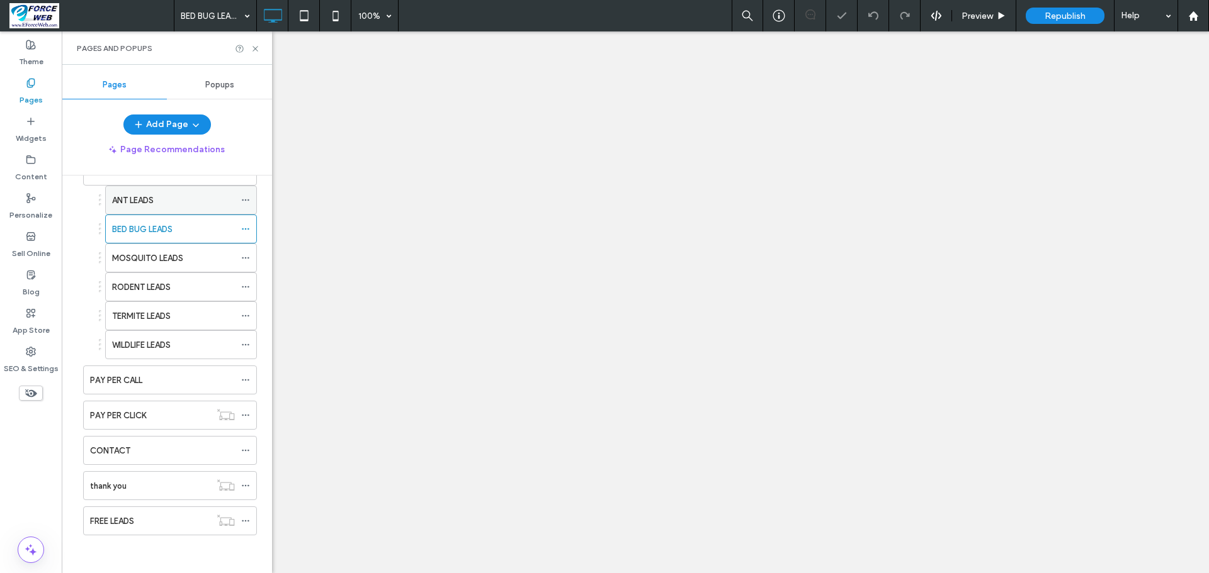
click at [207, 203] on div "ANT LEADS" at bounding box center [173, 200] width 123 height 13
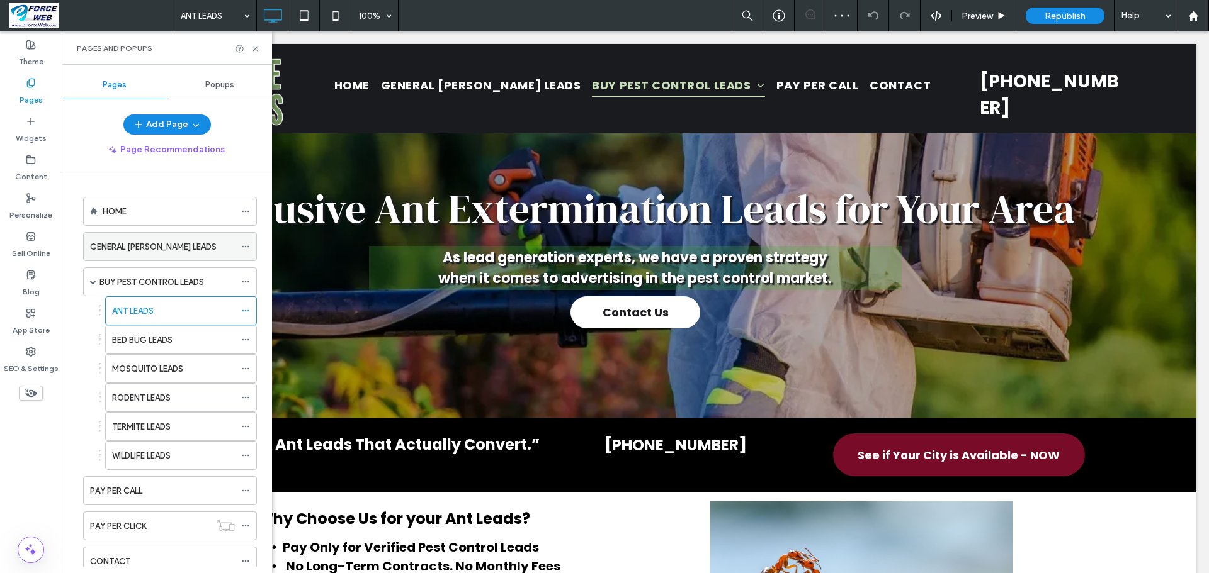
click at [184, 251] on div "GENERAL [PERSON_NAME] LEADS" at bounding box center [162, 246] width 145 height 13
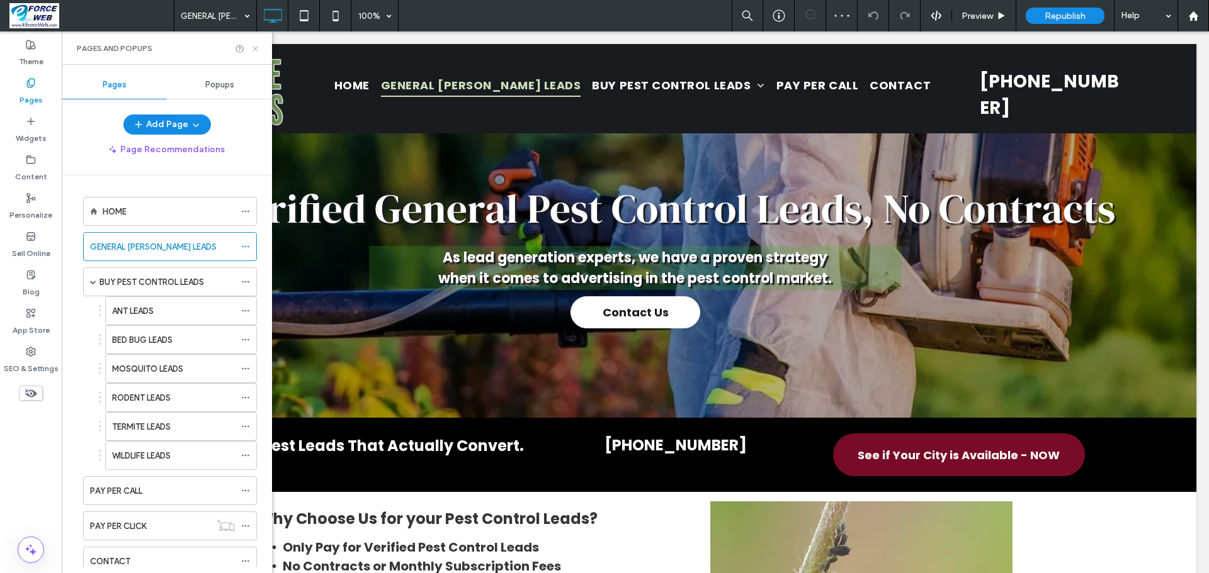
click at [258, 50] on icon at bounding box center [255, 48] width 9 height 9
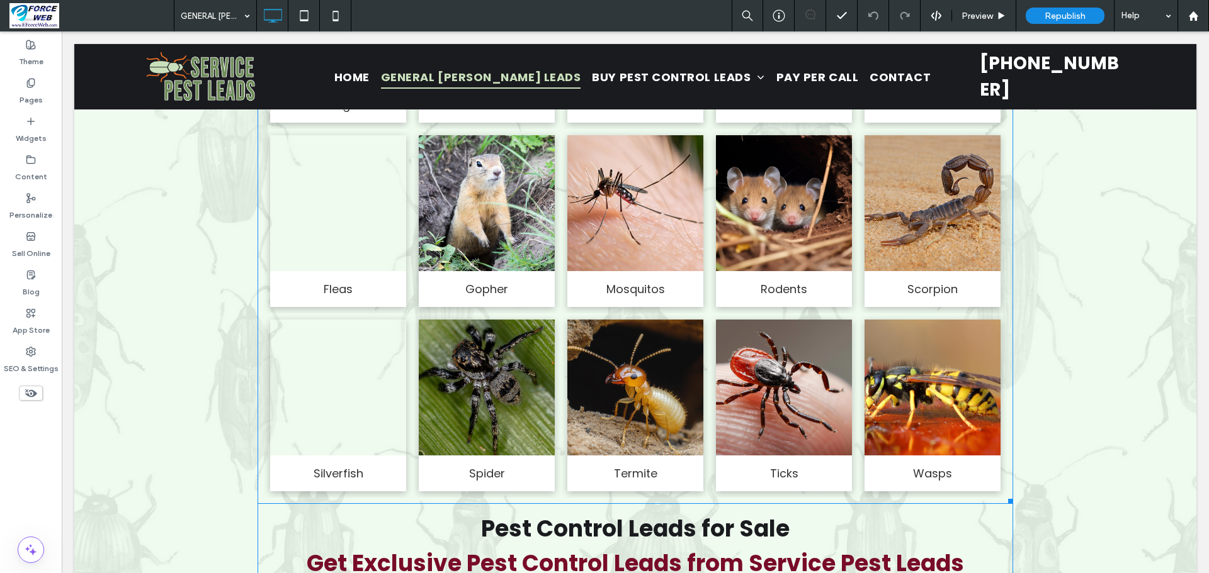
scroll to position [2581, 0]
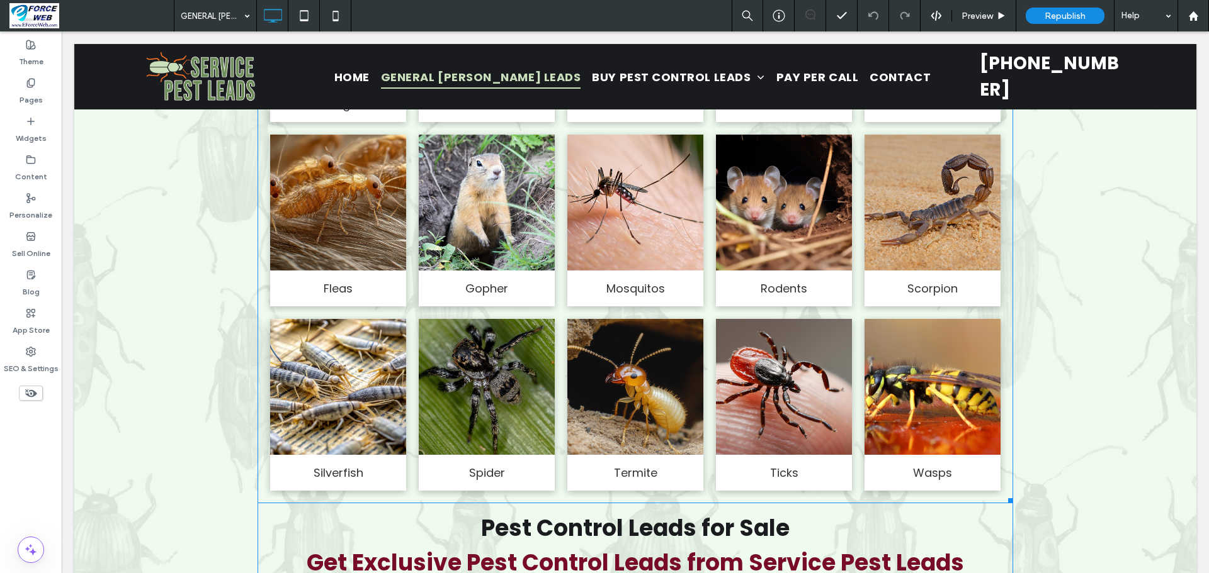
click at [803, 436] on link at bounding box center [784, 387] width 136 height 136
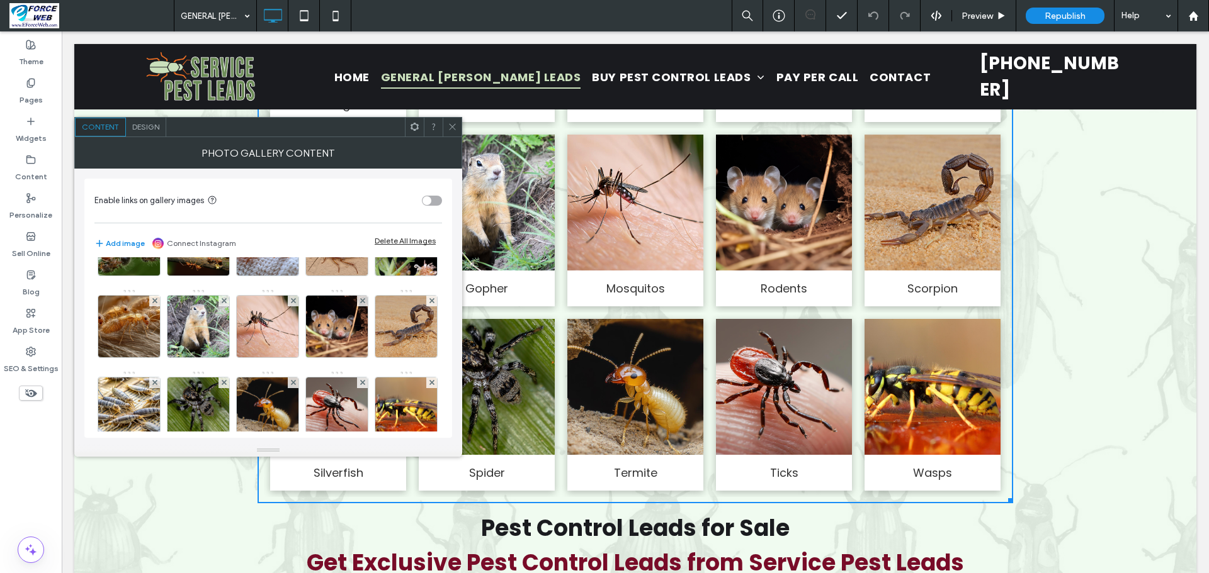
scroll to position [126, 0]
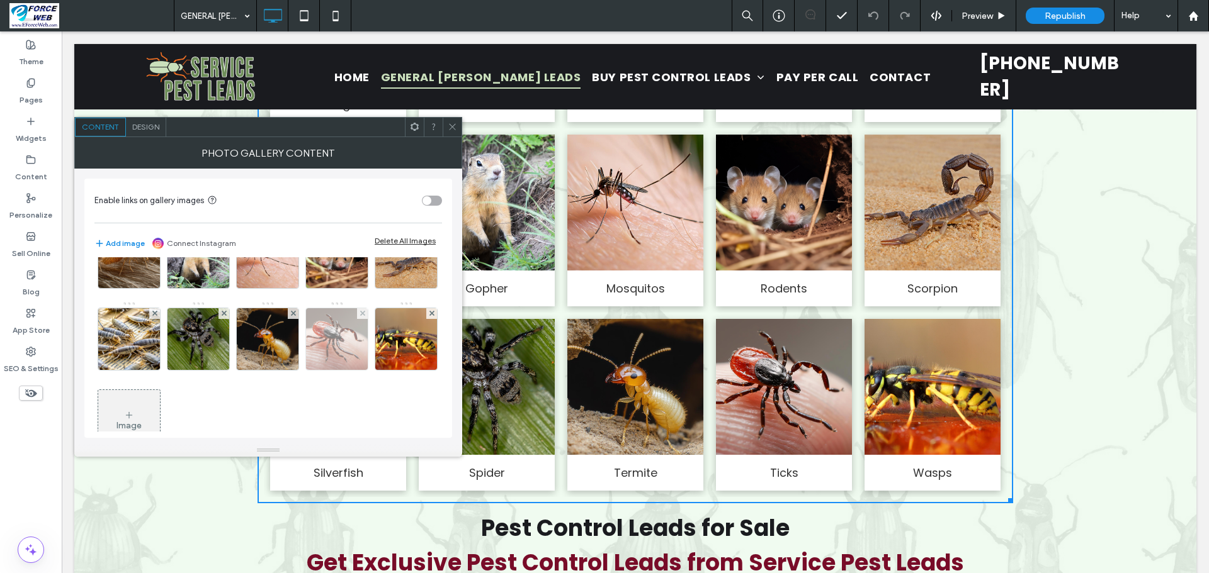
click at [298, 370] on img at bounding box center [336, 339] width 77 height 62
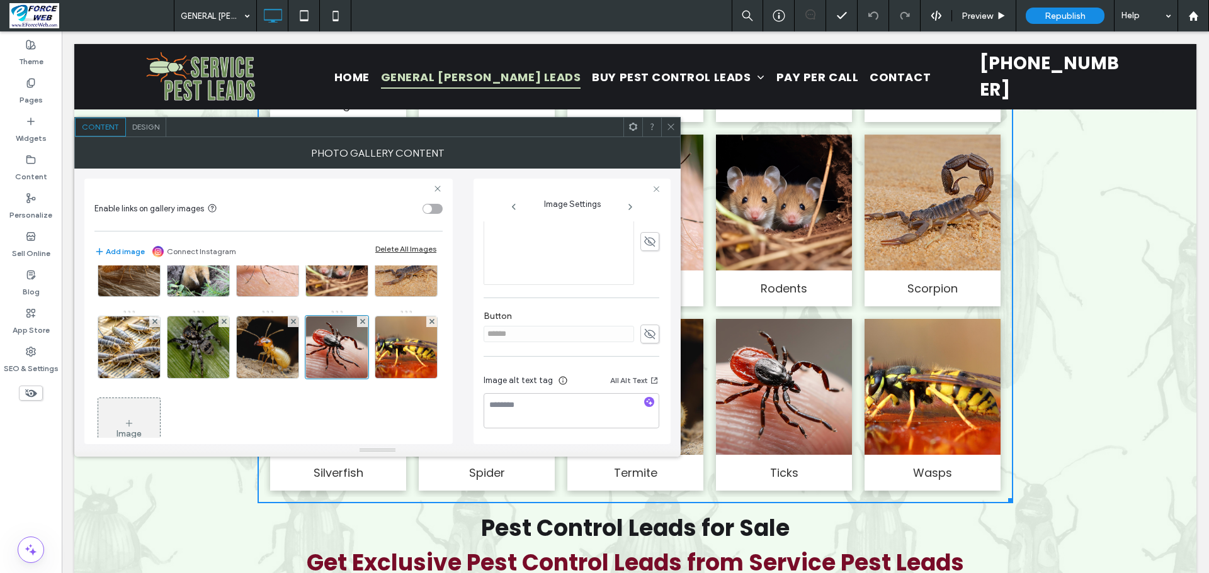
scroll to position [317, 0]
click at [670, 125] on icon at bounding box center [670, 126] width 9 height 9
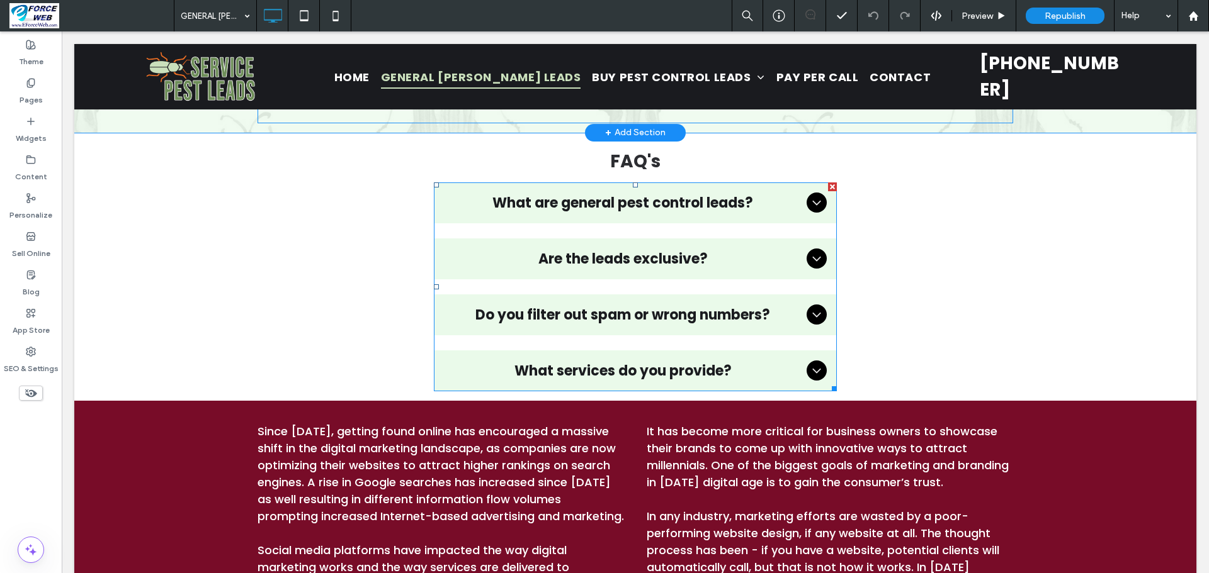
scroll to position [3336, 0]
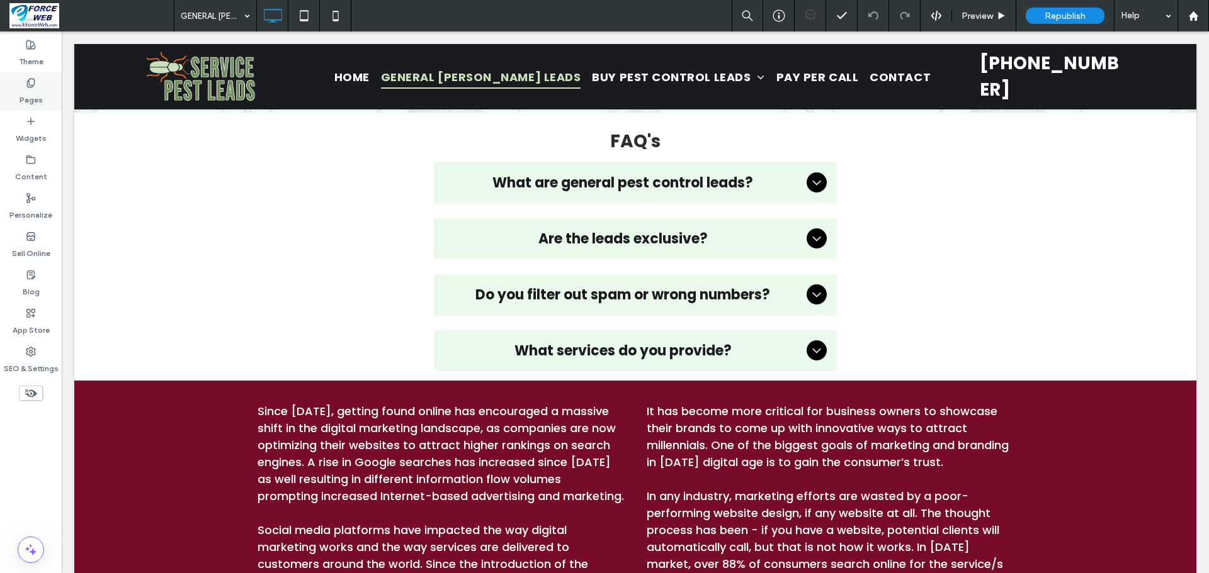
click at [37, 92] on label "Pages" at bounding box center [31, 97] width 23 height 18
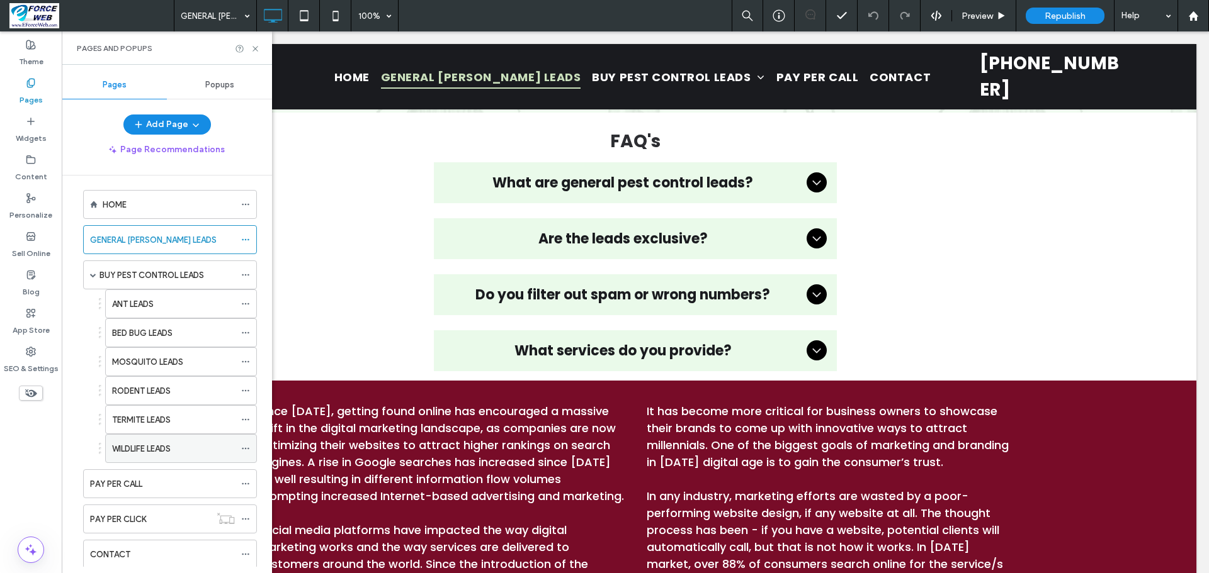
scroll to position [0, 0]
